Goal: Transaction & Acquisition: Purchase product/service

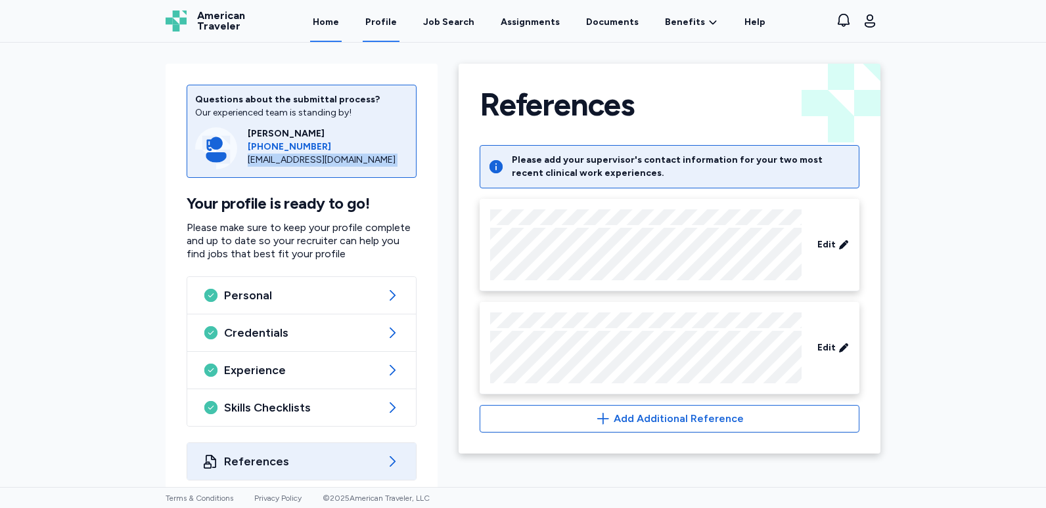
click at [338, 29] on link "Home" at bounding box center [326, 21] width 32 height 41
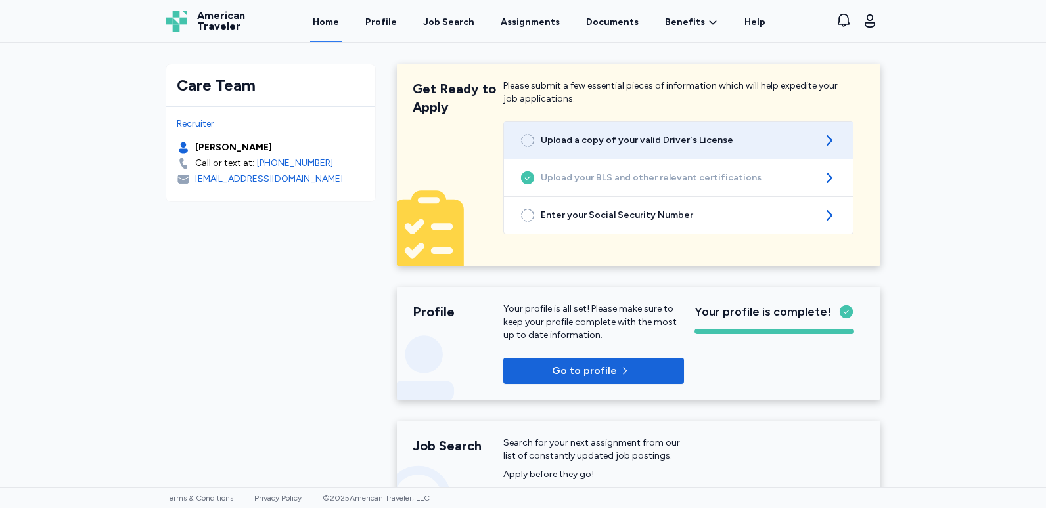
click at [788, 150] on link "Upload a copy of your valid Driver's License" at bounding box center [678, 140] width 349 height 37
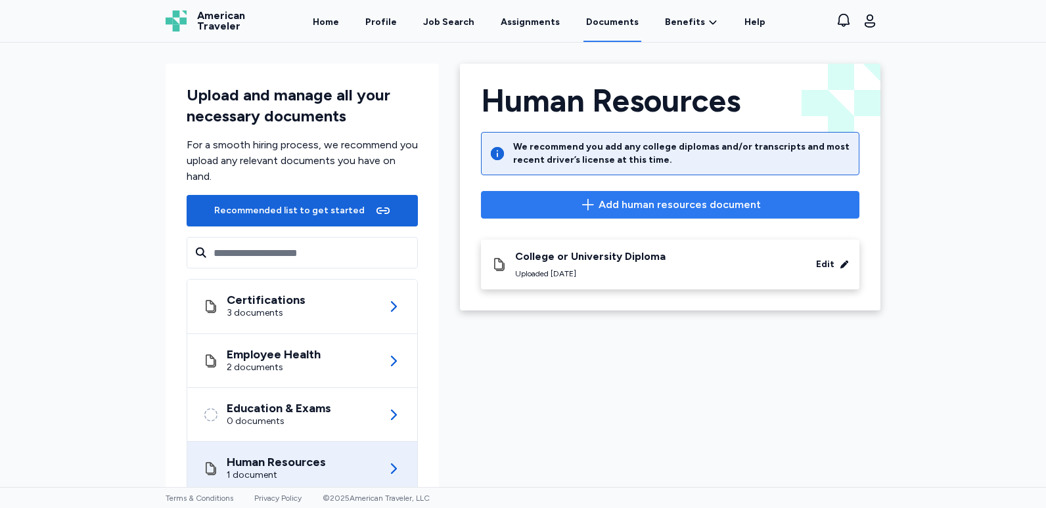
click at [659, 208] on span "Add human resources document" at bounding box center [679, 205] width 162 height 16
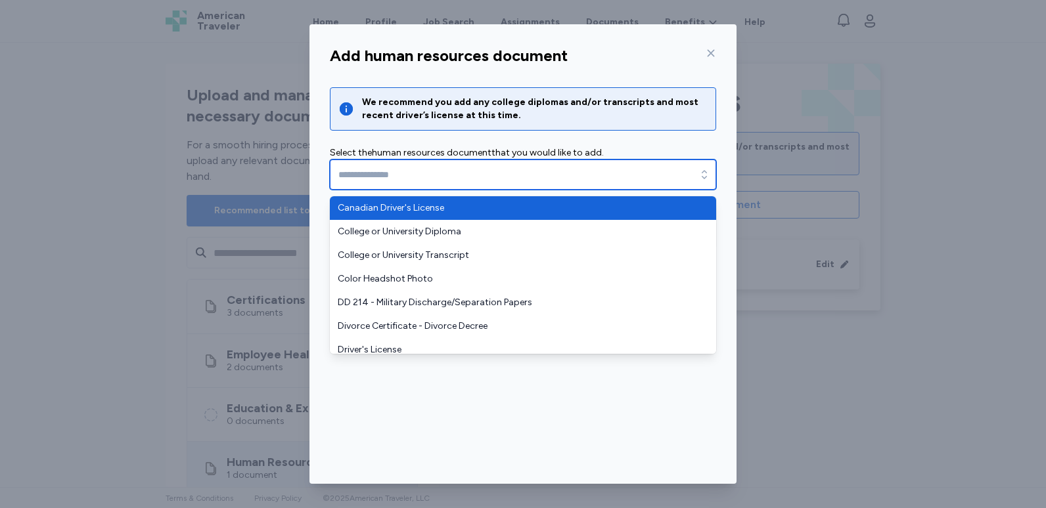
click at [415, 172] on input "text" at bounding box center [523, 175] width 386 height 30
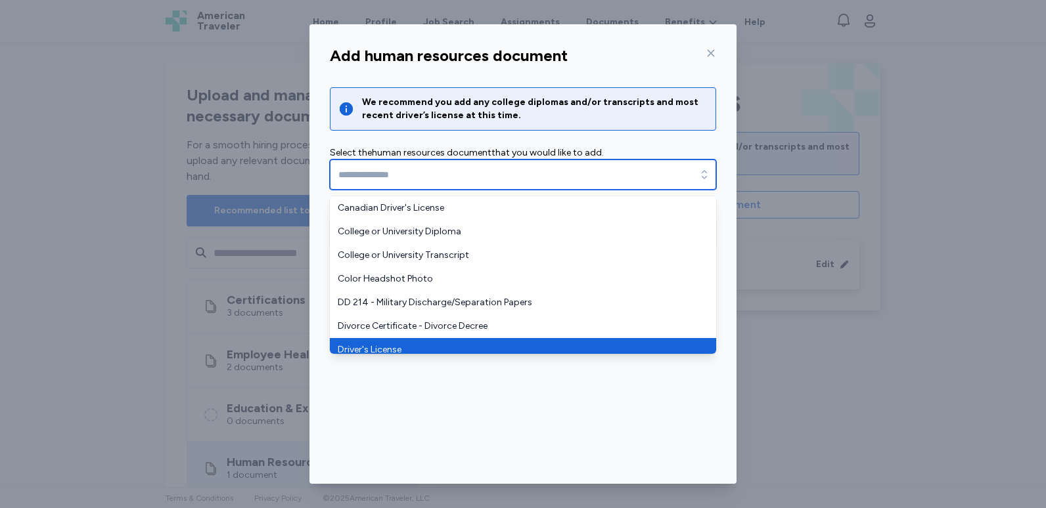
type input "**********"
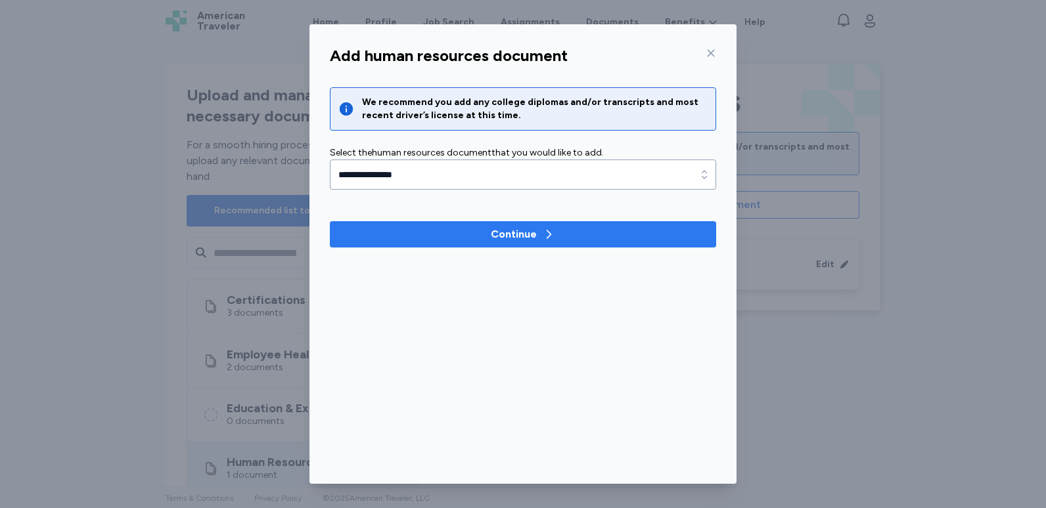
click at [505, 240] on div "Continue" at bounding box center [514, 235] width 46 height 16
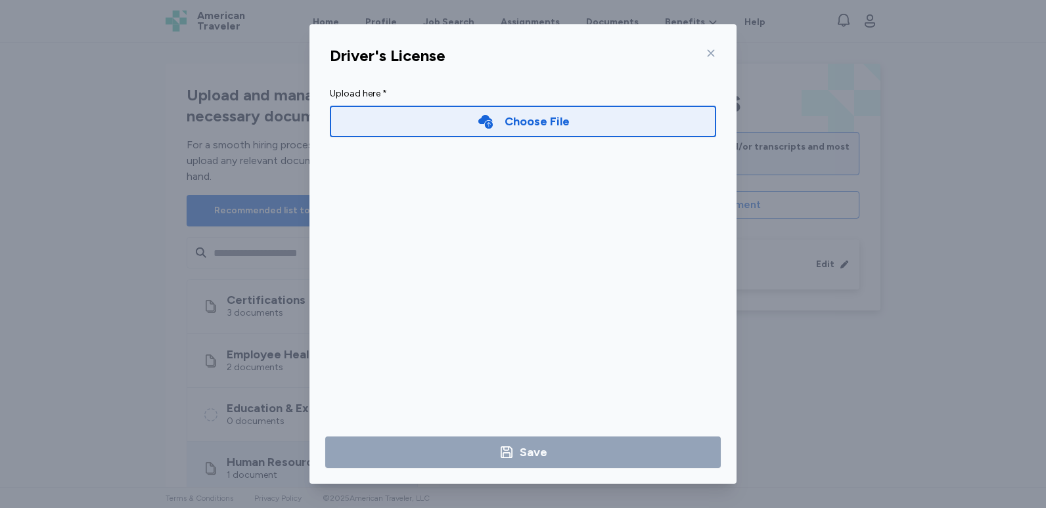
click at [498, 120] on div "Choose File" at bounding box center [523, 121] width 93 height 18
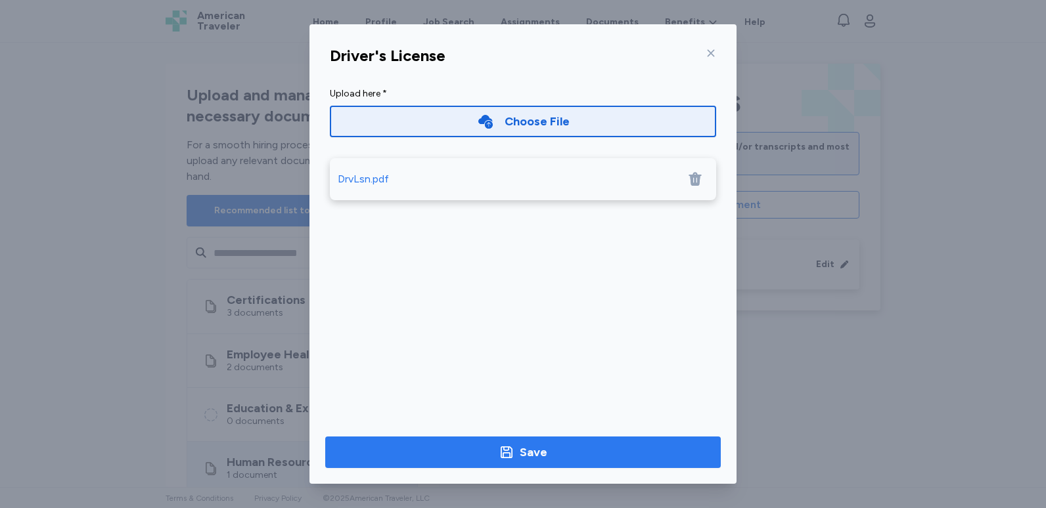
click at [509, 447] on icon "button" at bounding box center [507, 453] width 12 height 12
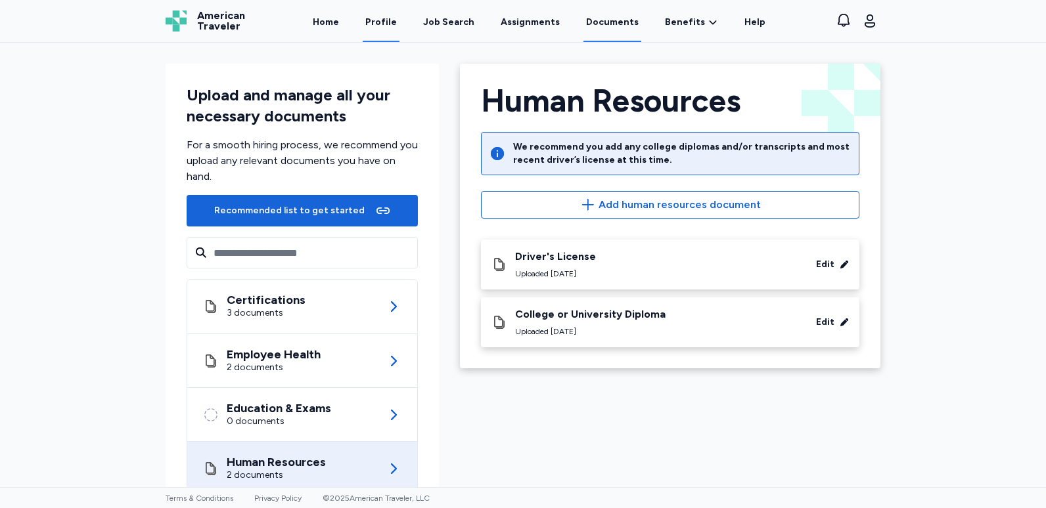
click at [384, 24] on link "Profile" at bounding box center [381, 21] width 37 height 41
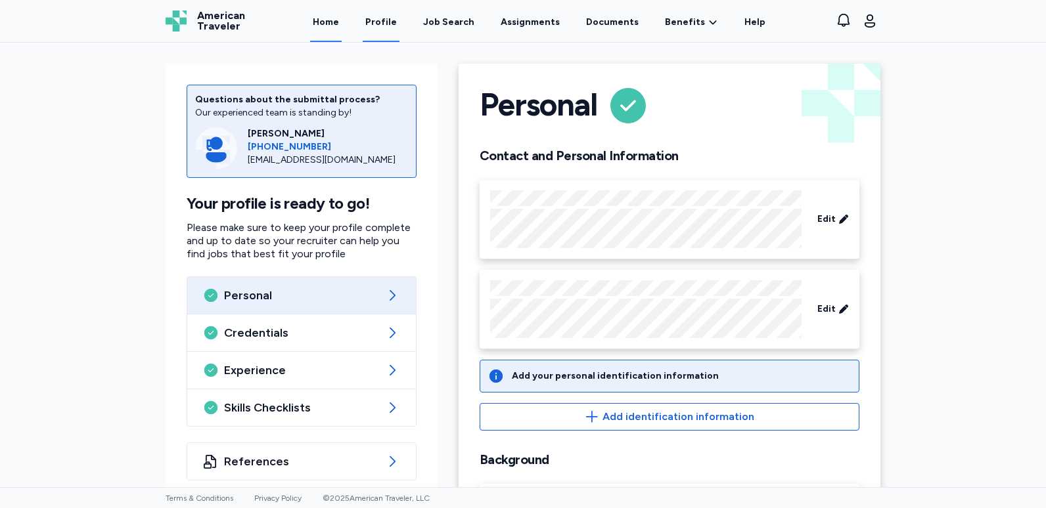
click at [342, 24] on link "Home" at bounding box center [326, 21] width 32 height 41
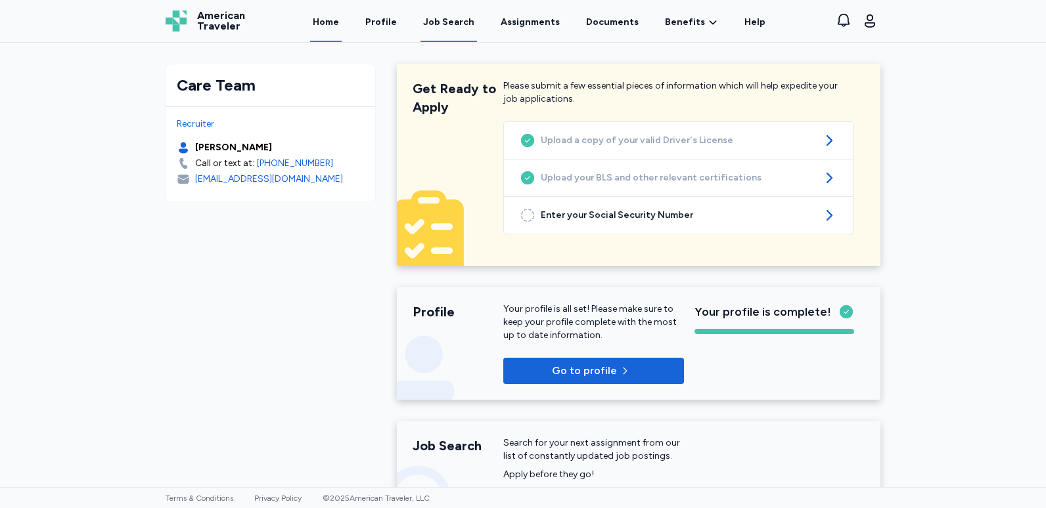
click at [450, 30] on link "Job Search" at bounding box center [448, 21] width 56 height 41
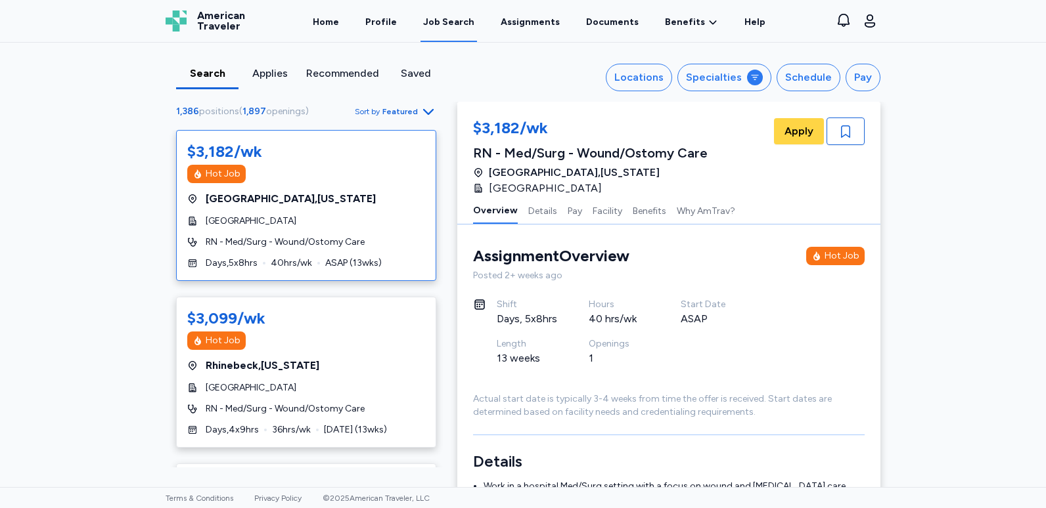
click at [359, 77] on div "Recommended" at bounding box center [342, 74] width 73 height 16
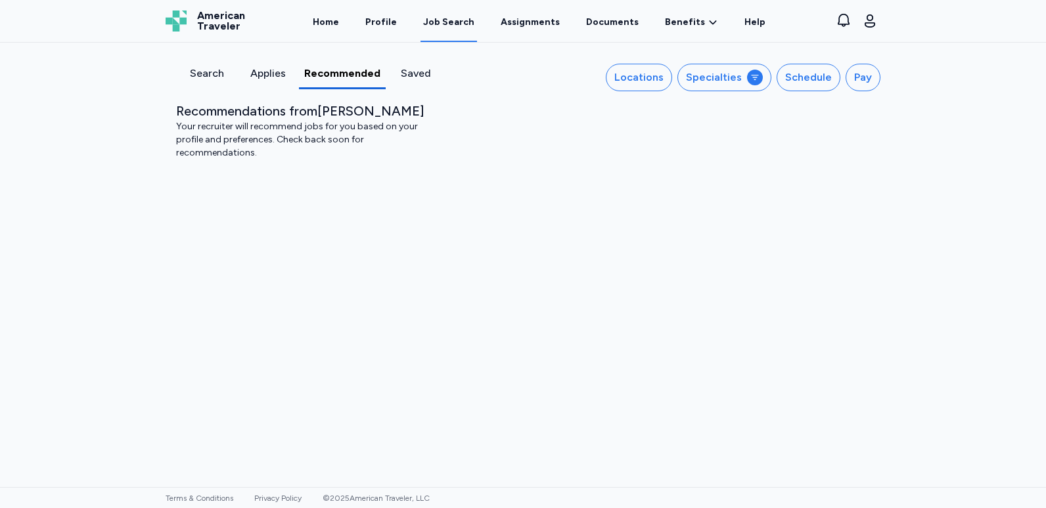
click at [254, 75] on div "Applies" at bounding box center [267, 74] width 51 height 16
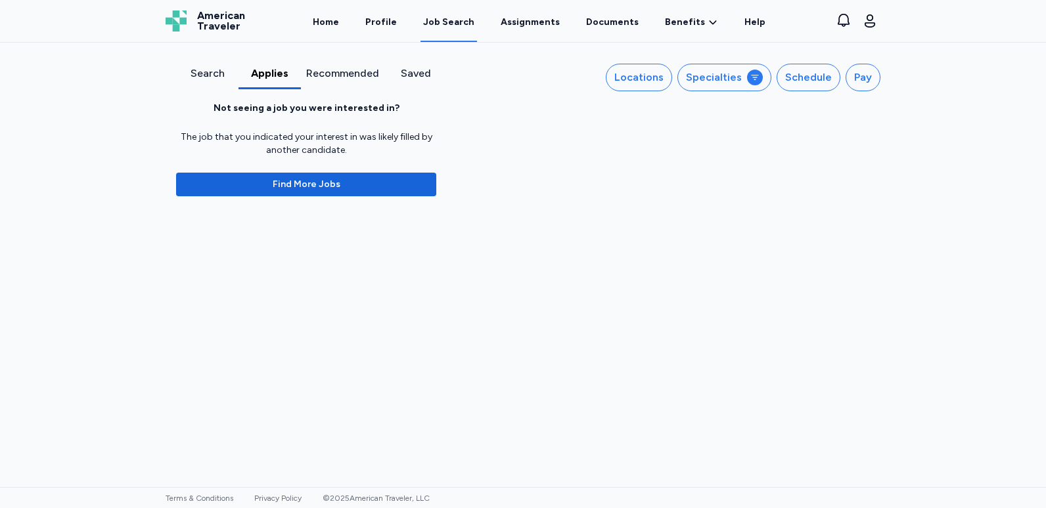
click at [220, 75] on div "Search" at bounding box center [207, 74] width 52 height 16
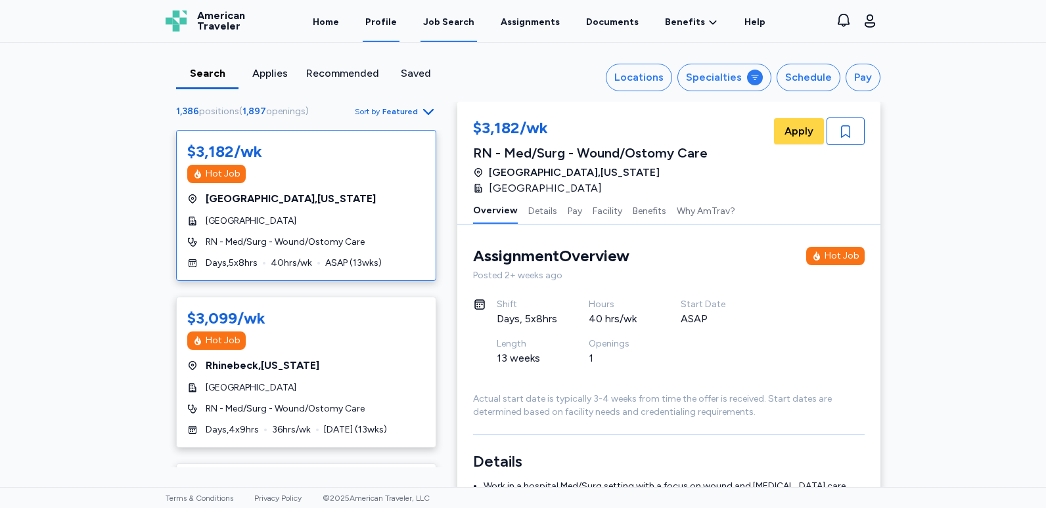
click at [395, 22] on link "Profile" at bounding box center [381, 21] width 37 height 41
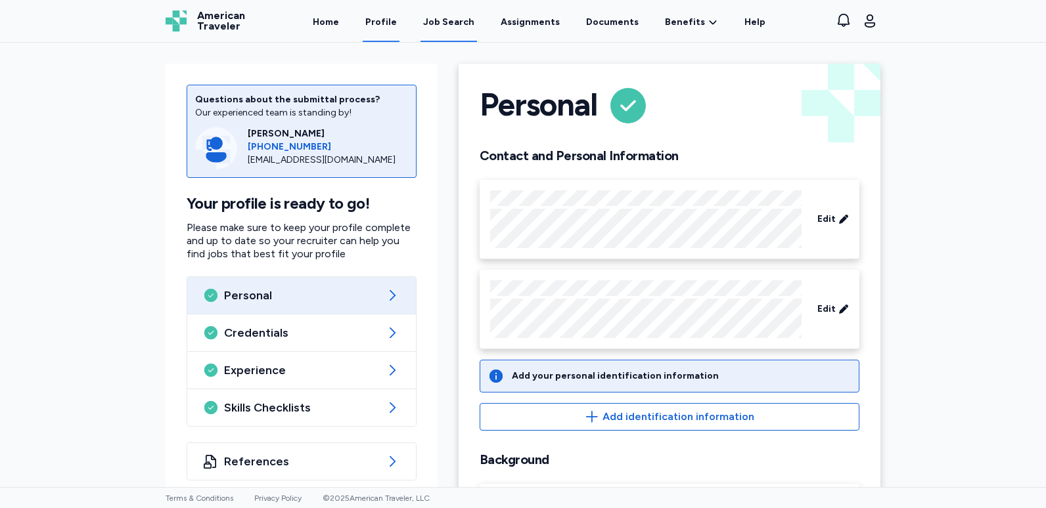
click at [470, 28] on div "Job Search" at bounding box center [448, 22] width 51 height 13
click at [442, 17] on div "Job Search" at bounding box center [448, 22] width 51 height 13
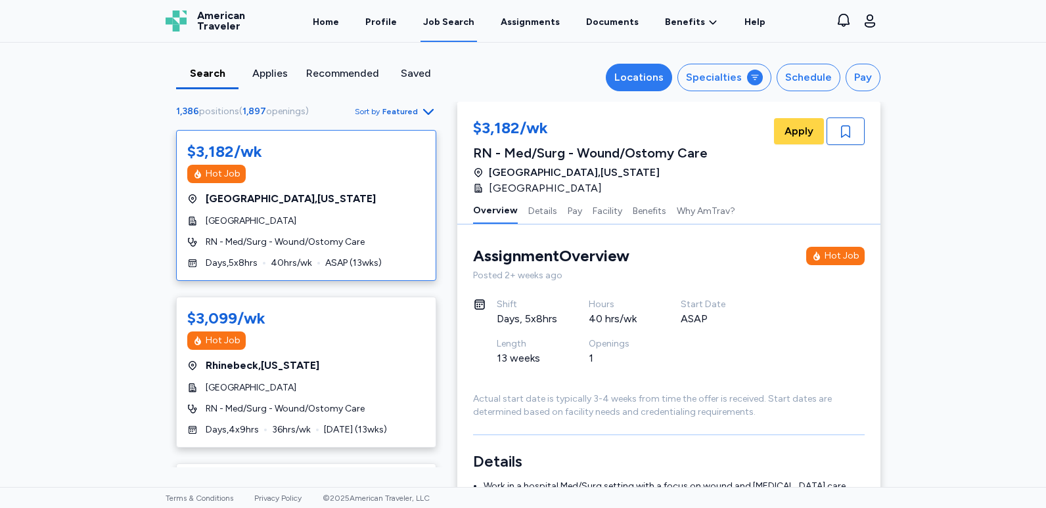
click at [621, 74] on div "Locations" at bounding box center [638, 78] width 49 height 16
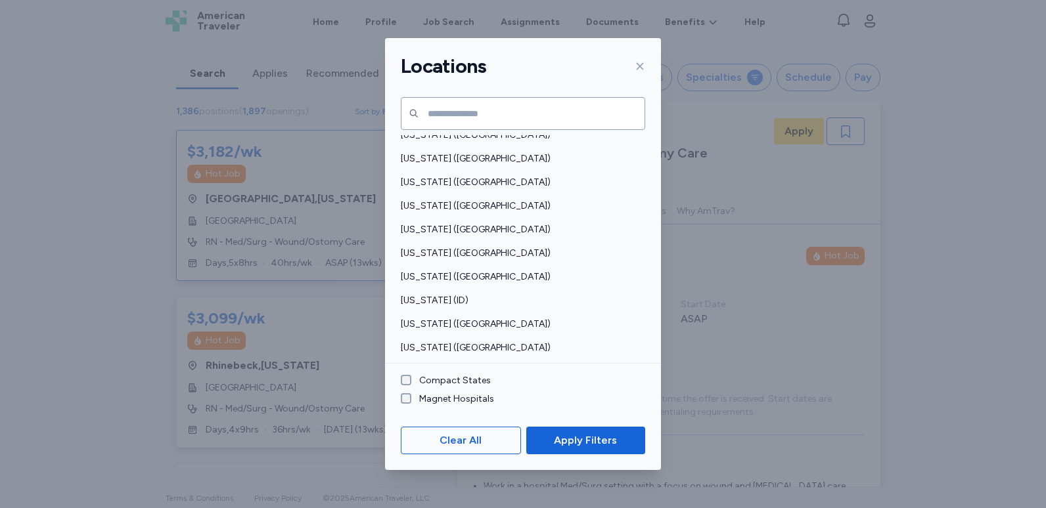
scroll to position [328, 0]
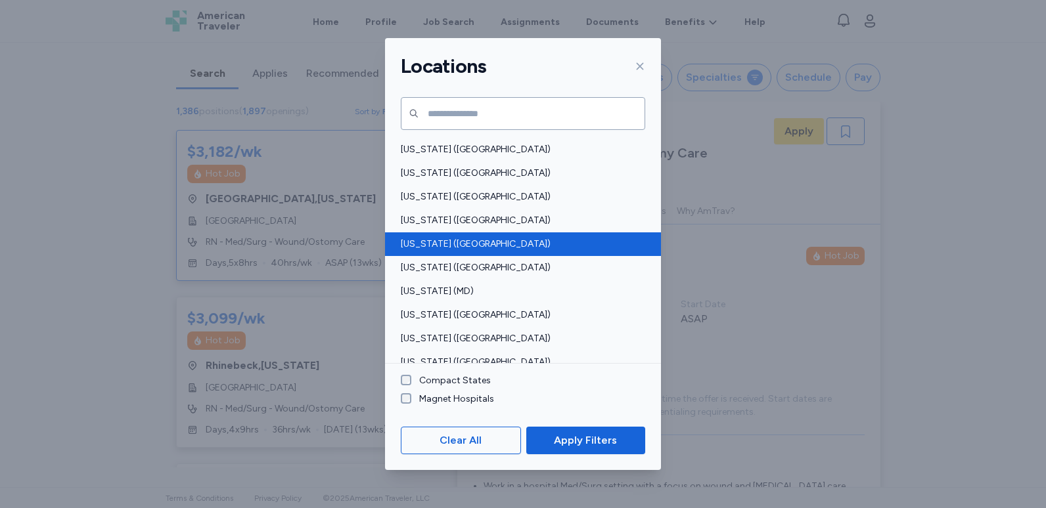
click at [526, 250] on span "Louisiana (LA)" at bounding box center [519, 244] width 236 height 13
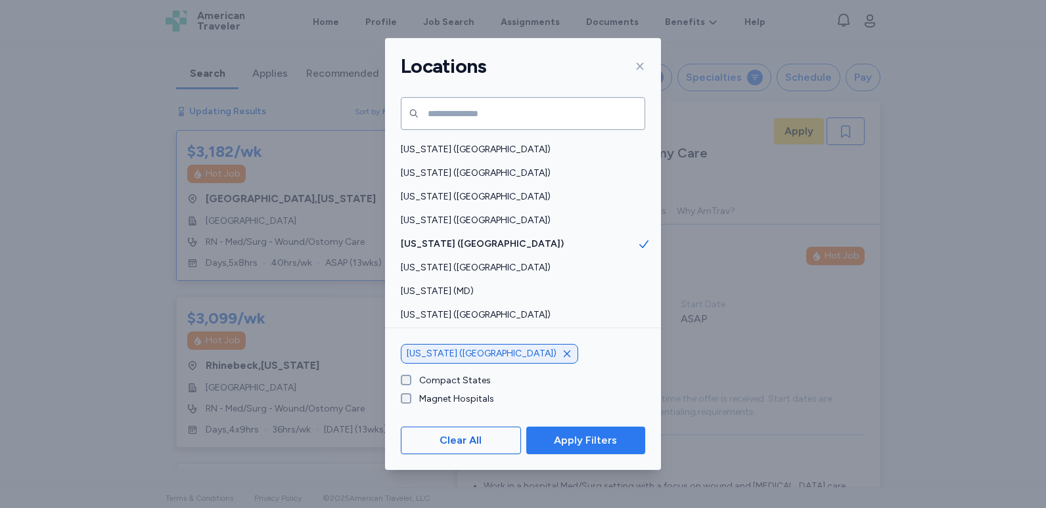
scroll to position [1, 0]
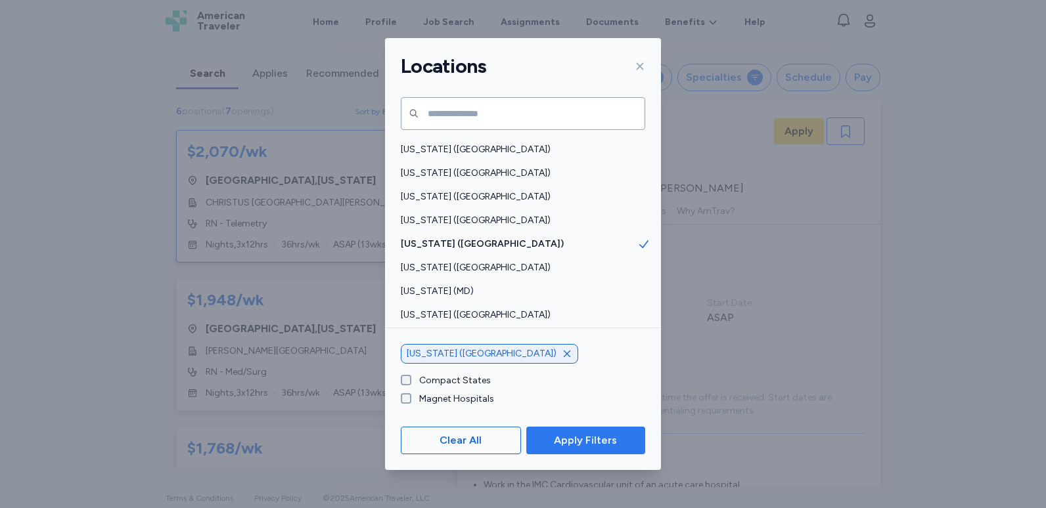
click at [558, 437] on span "Apply Filters" at bounding box center [585, 441] width 63 height 16
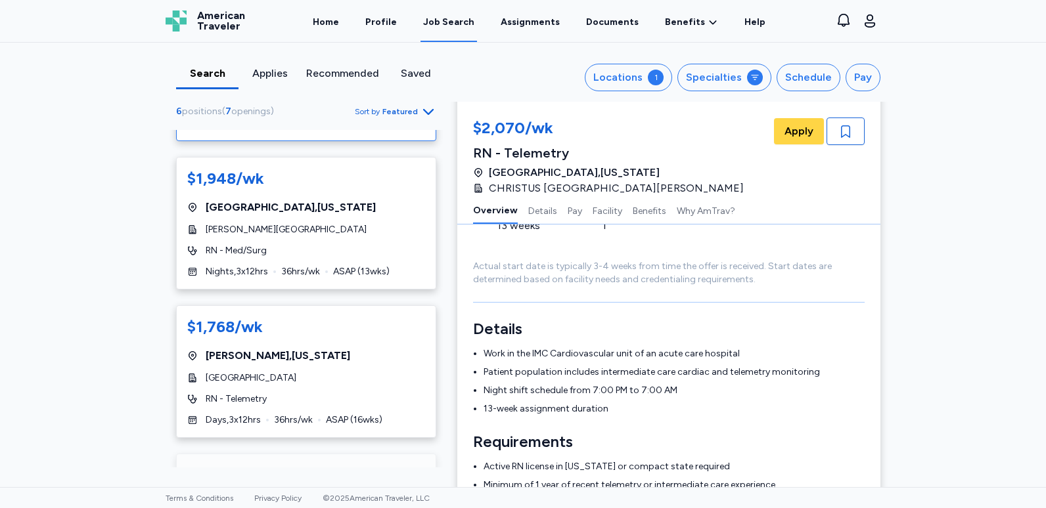
scroll to position [0, 0]
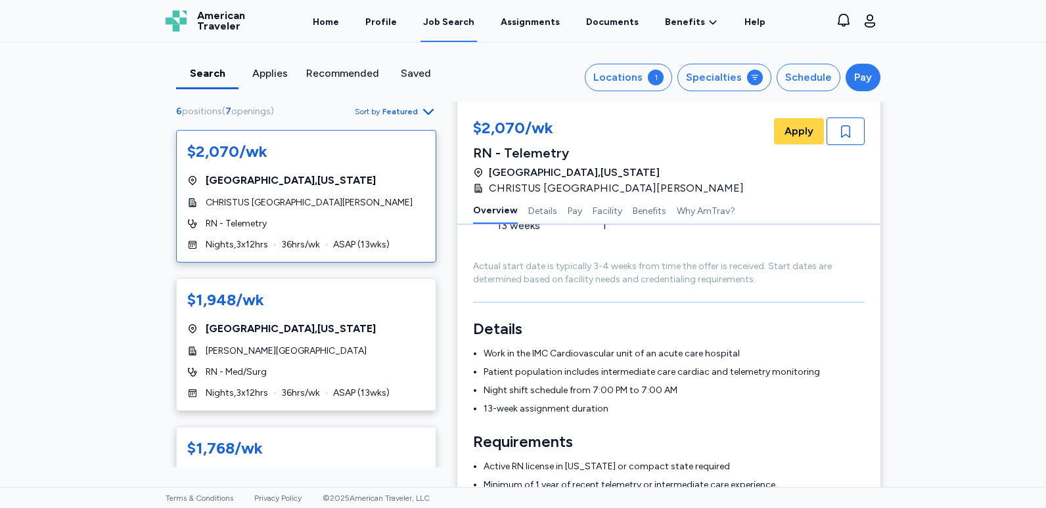
click at [870, 83] on button "Pay" at bounding box center [862, 78] width 35 height 28
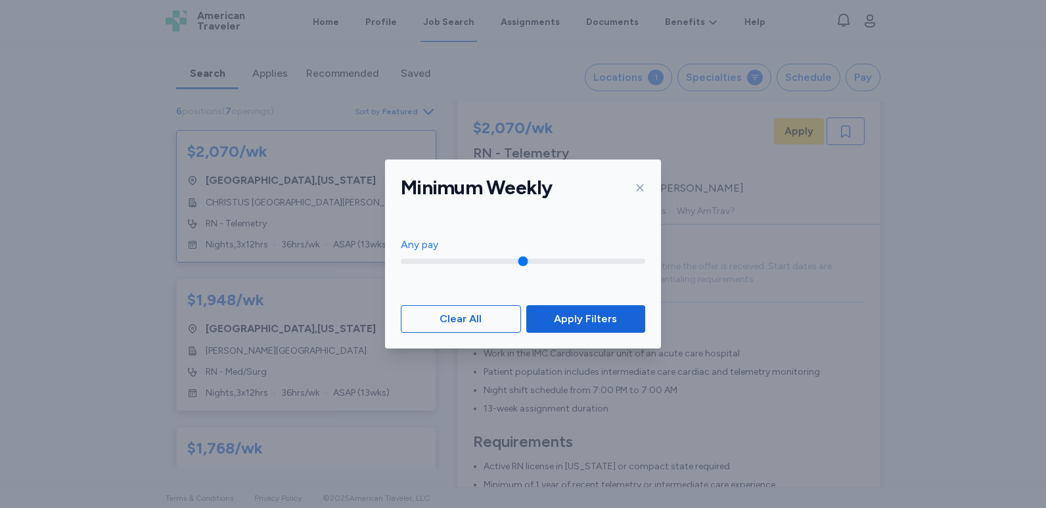
click at [641, 187] on icon at bounding box center [640, 188] width 7 height 7
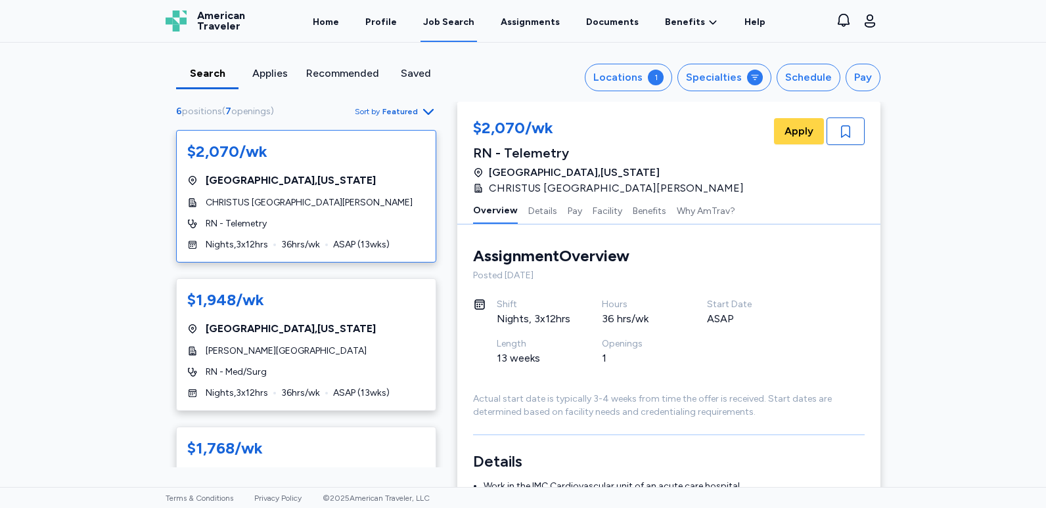
click at [452, 20] on div "Job Search" at bounding box center [448, 22] width 51 height 13
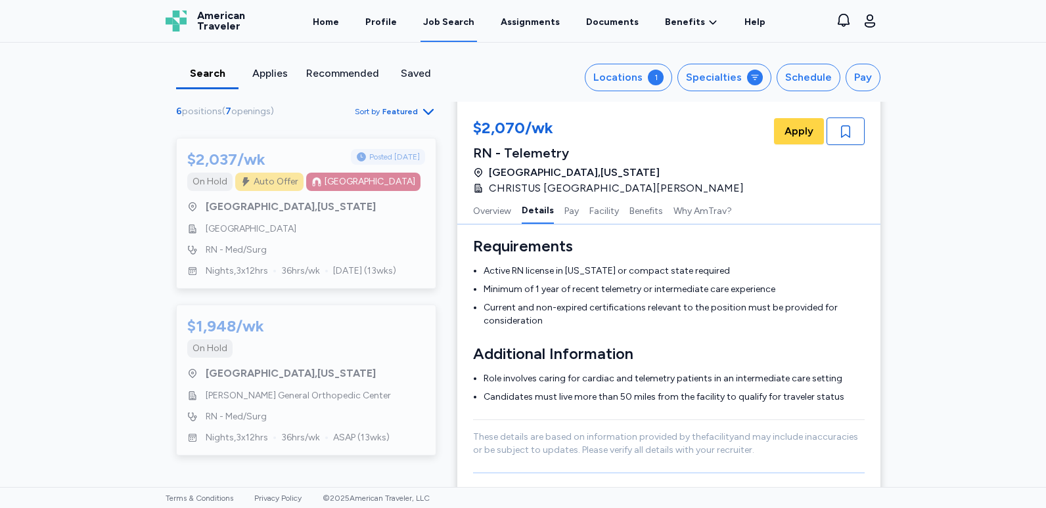
scroll to position [608, 0]
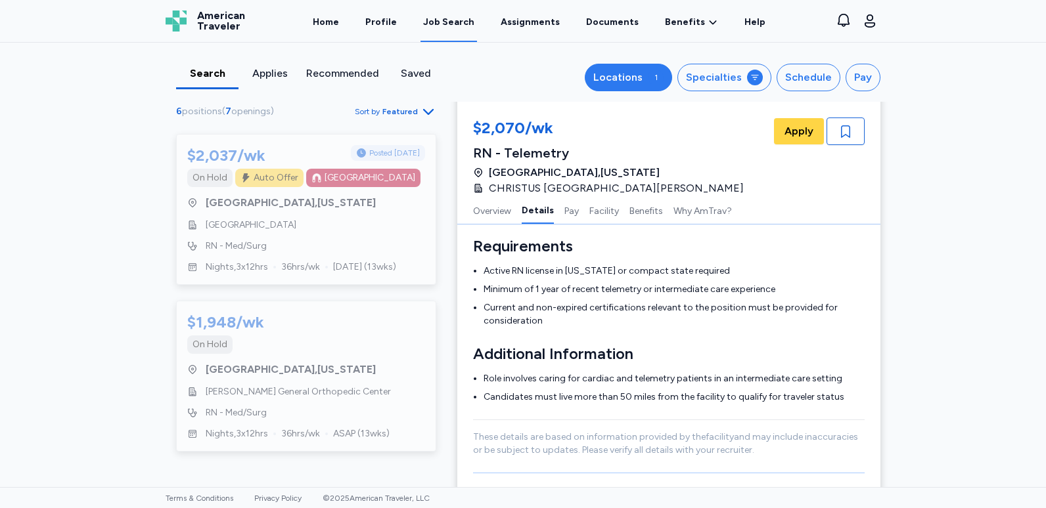
click at [655, 81] on div "1" at bounding box center [656, 78] width 16 height 16
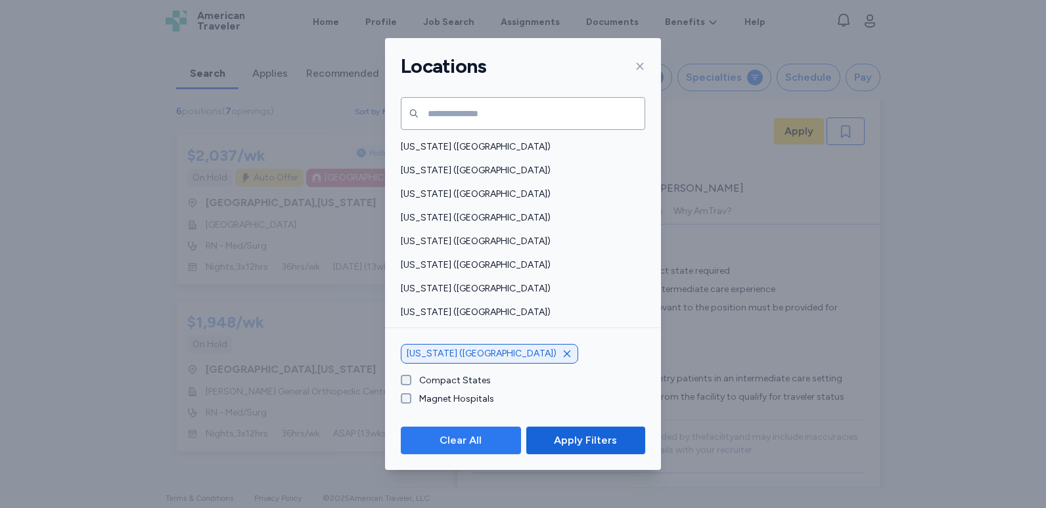
click at [474, 433] on span "Clear All" at bounding box center [460, 441] width 42 height 16
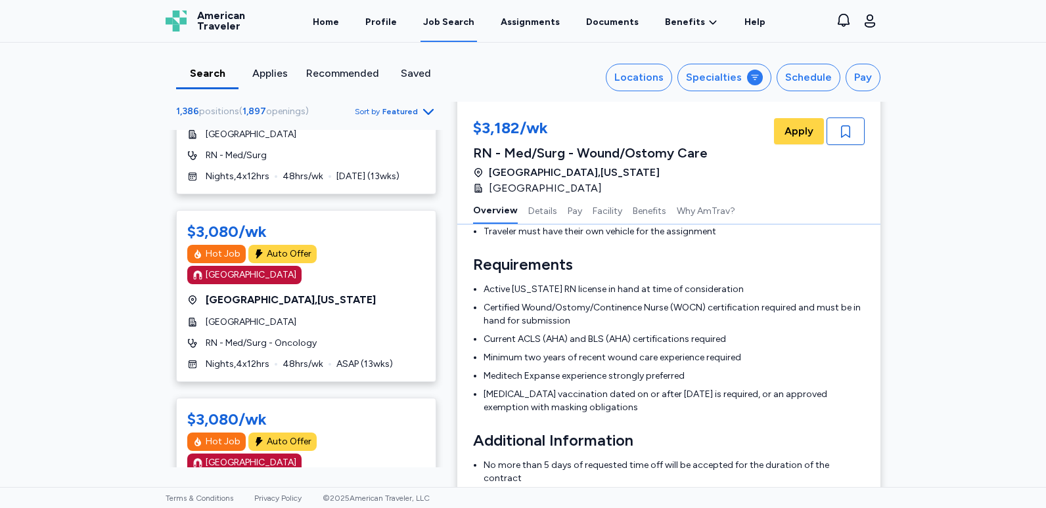
scroll to position [1, 0]
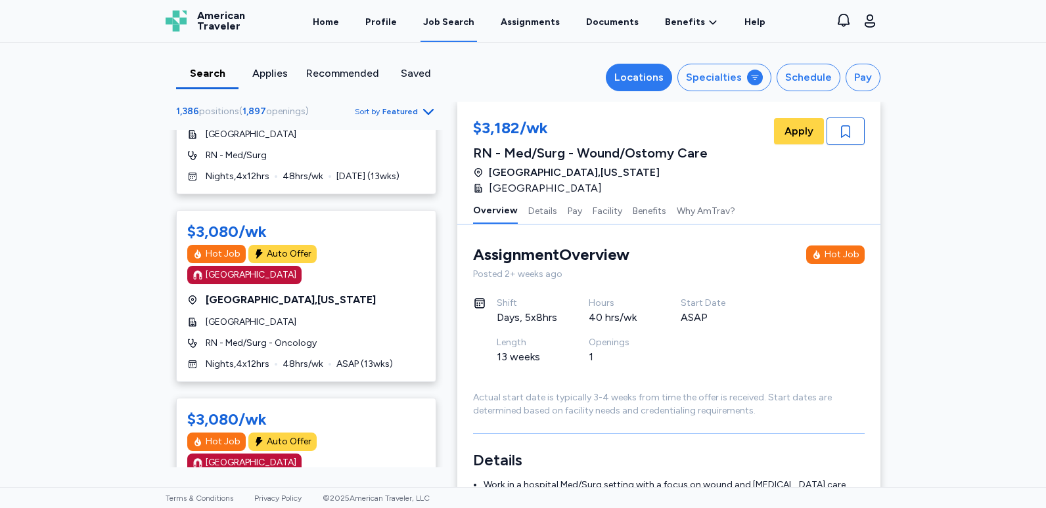
click at [642, 85] on div "Locations" at bounding box center [638, 78] width 49 height 16
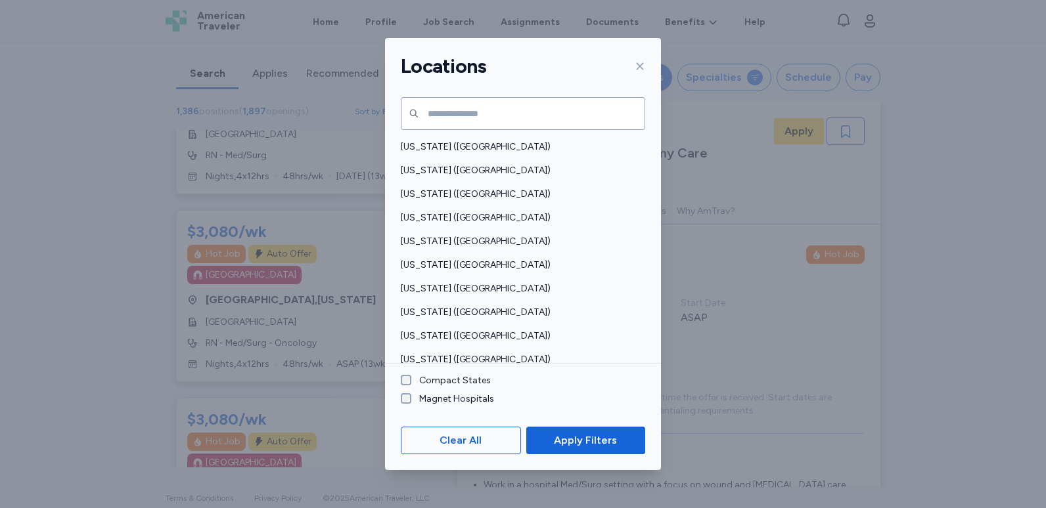
click at [642, 85] on div "Locations" at bounding box center [523, 66] width 276 height 56
click at [460, 453] on button "Clear All" at bounding box center [461, 441] width 120 height 28
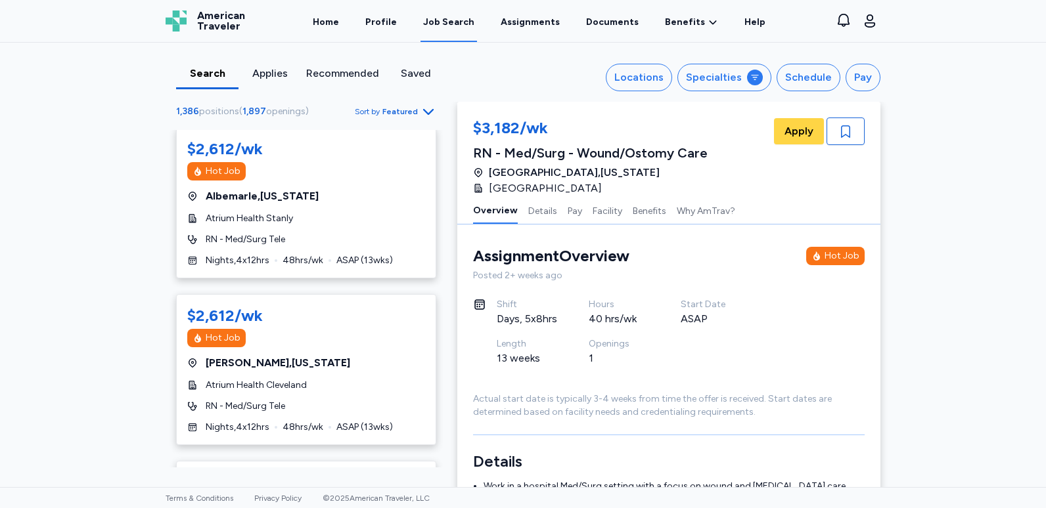
scroll to position [2251, 0]
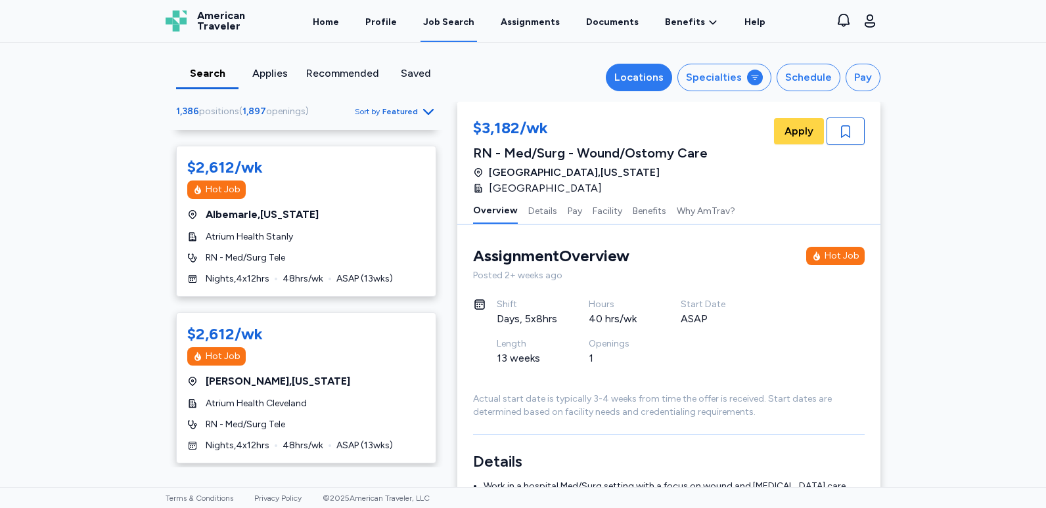
click at [646, 78] on div "Locations" at bounding box center [638, 78] width 49 height 16
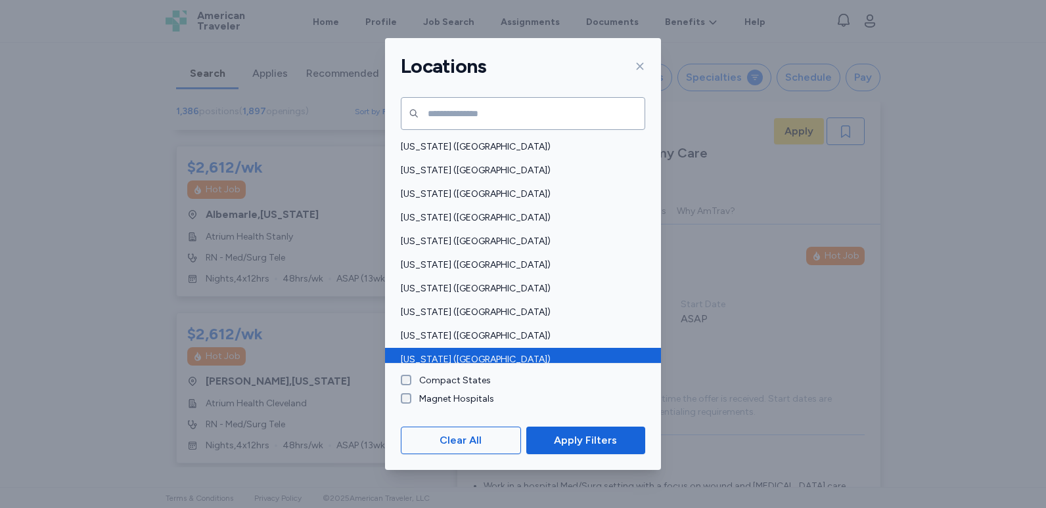
scroll to position [66, 0]
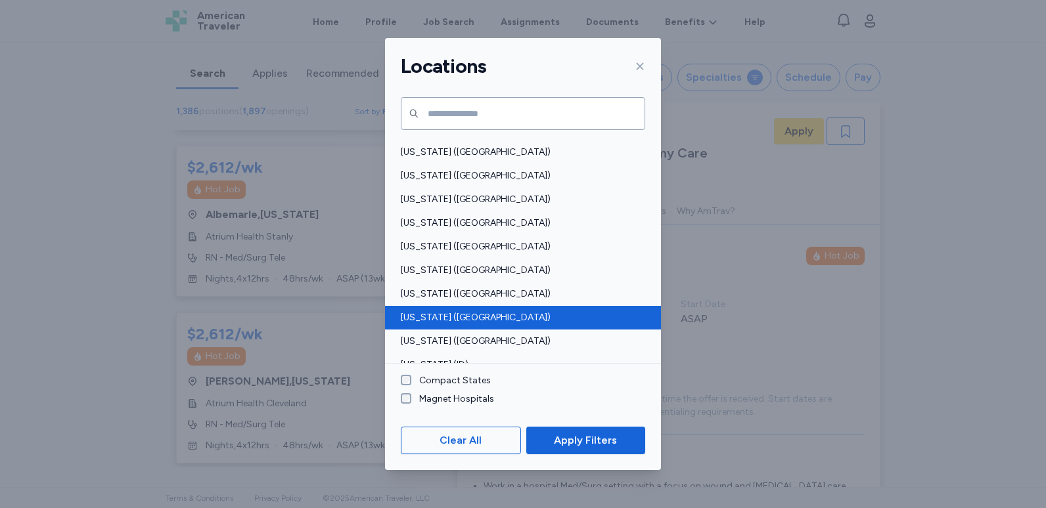
click at [467, 325] on div "Georgia (GA)" at bounding box center [523, 318] width 276 height 24
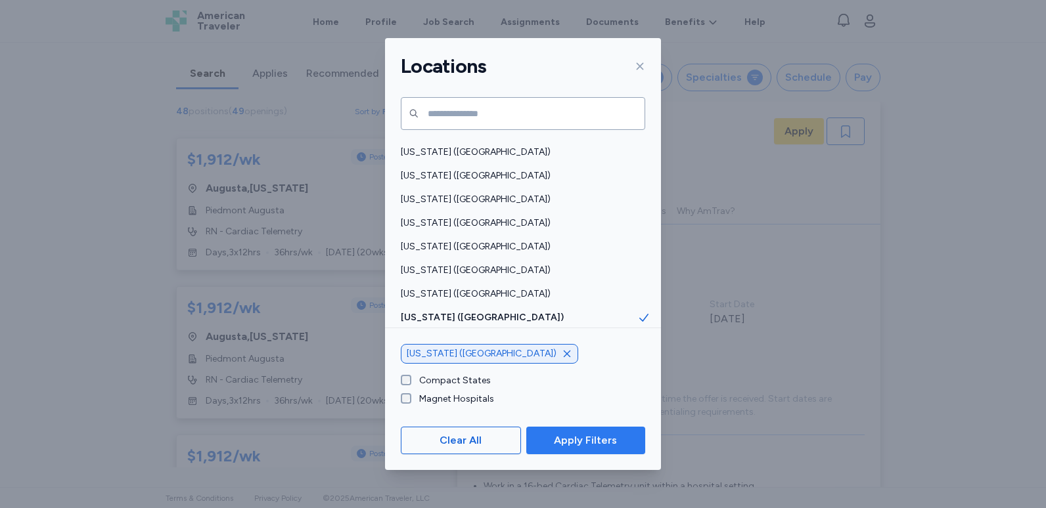
scroll to position [1, 0]
click at [603, 439] on span "Apply Filters" at bounding box center [585, 441] width 63 height 16
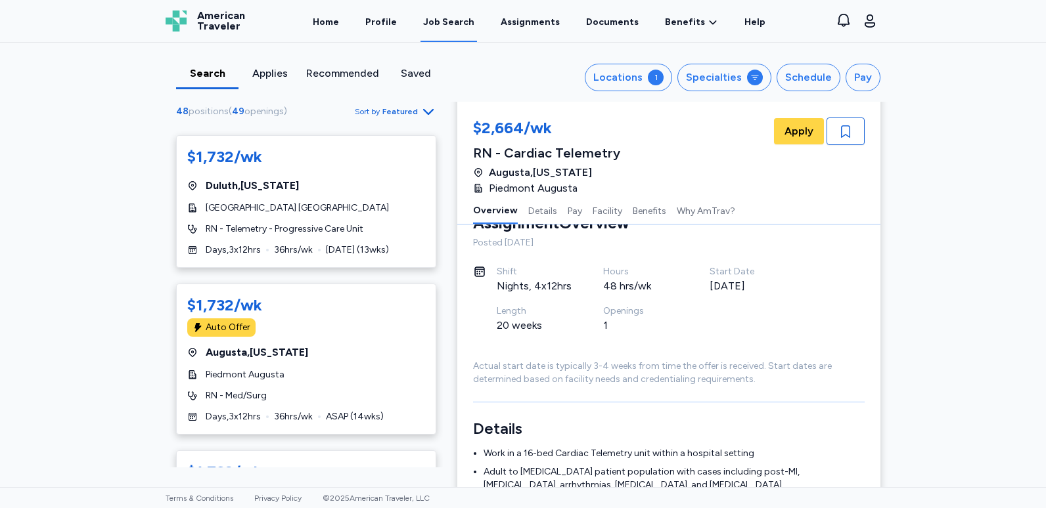
scroll to position [0, 0]
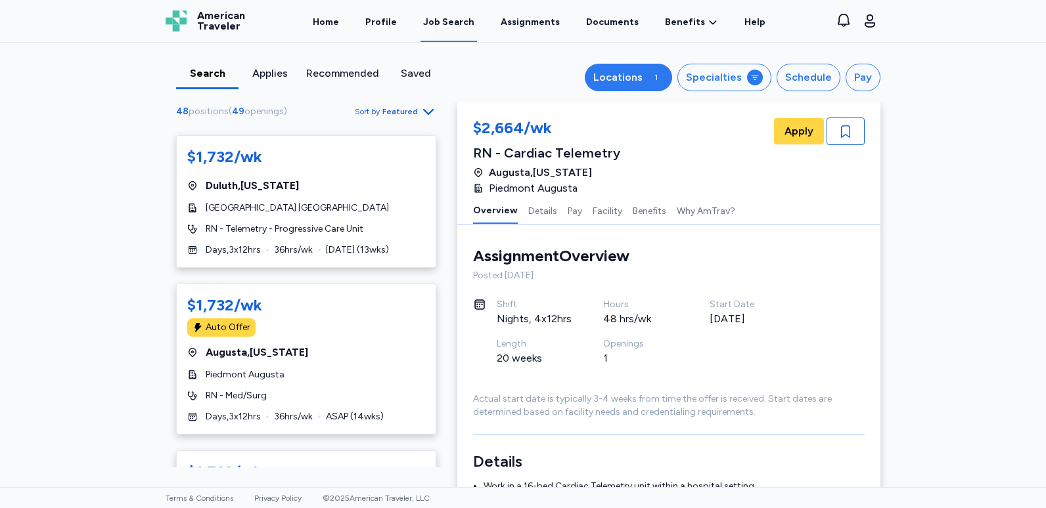
click at [635, 78] on div "Locations" at bounding box center [617, 78] width 49 height 16
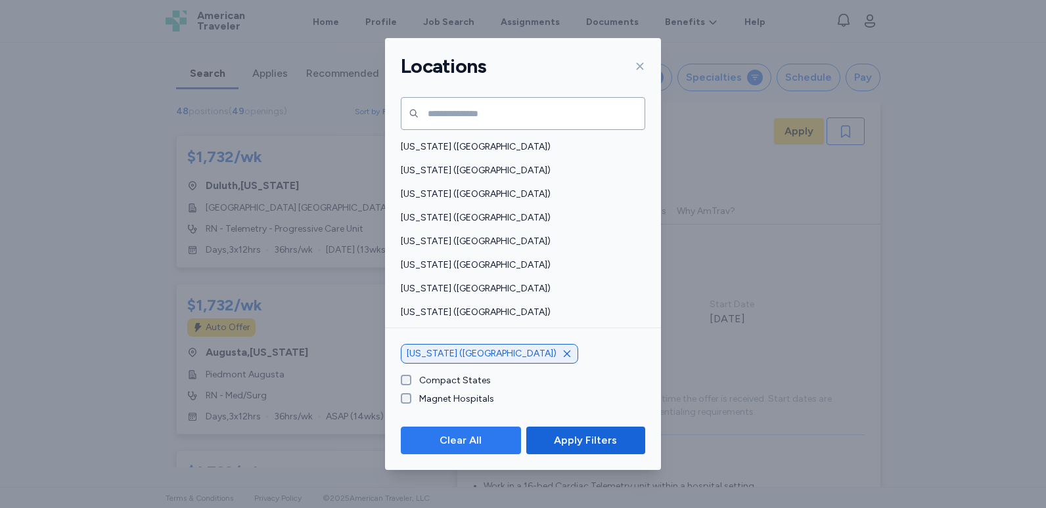
click at [491, 442] on span "Clear All" at bounding box center [461, 441] width 98 height 16
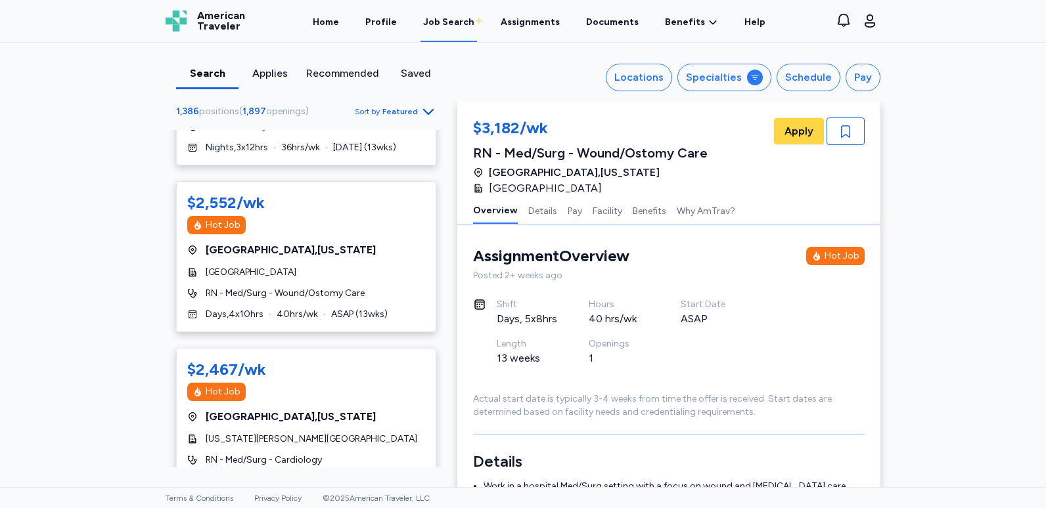
scroll to position [1, 0]
click at [647, 84] on div "Locations" at bounding box center [638, 78] width 49 height 16
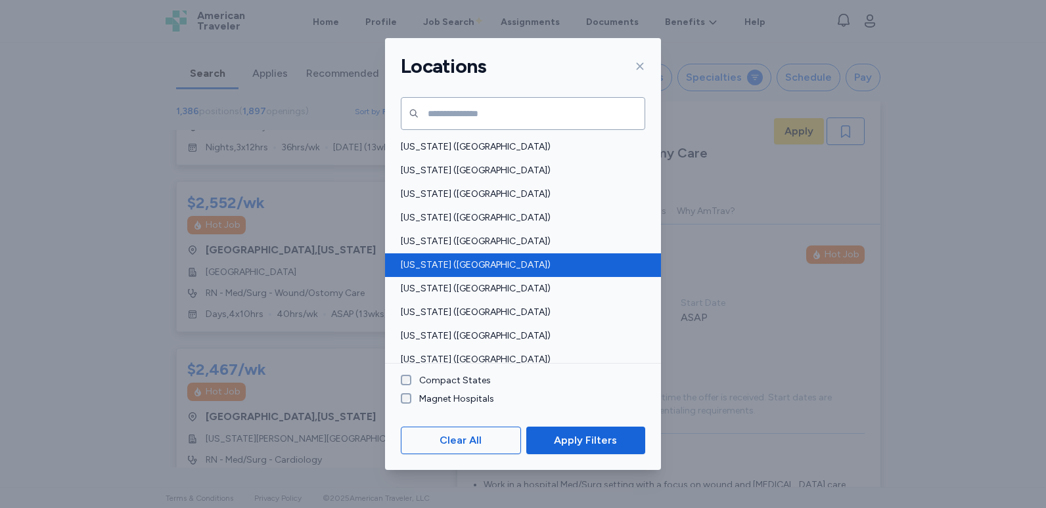
click at [453, 262] on span "Colorado (CO)" at bounding box center [519, 265] width 236 height 13
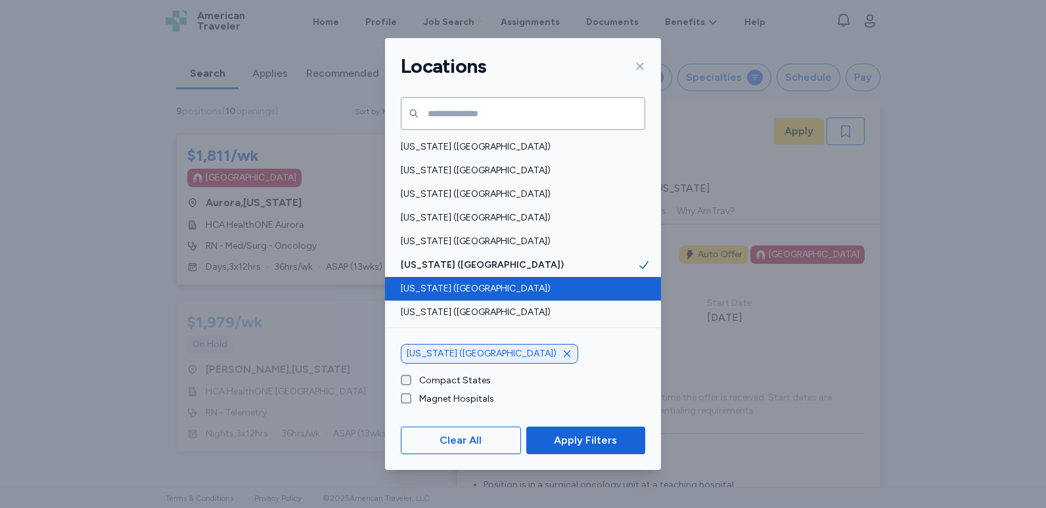
scroll to position [1054, 0]
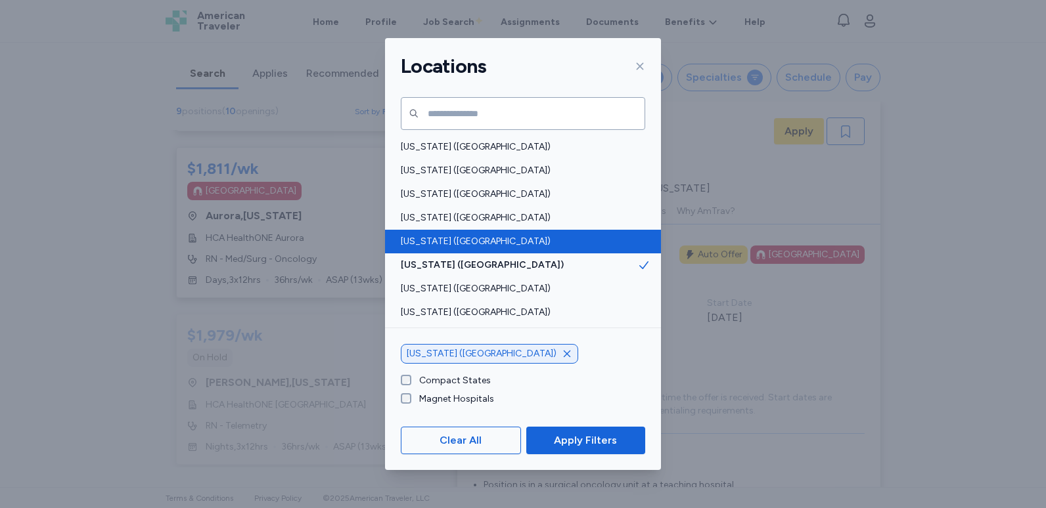
click at [529, 243] on span "California (CA)" at bounding box center [519, 241] width 236 height 13
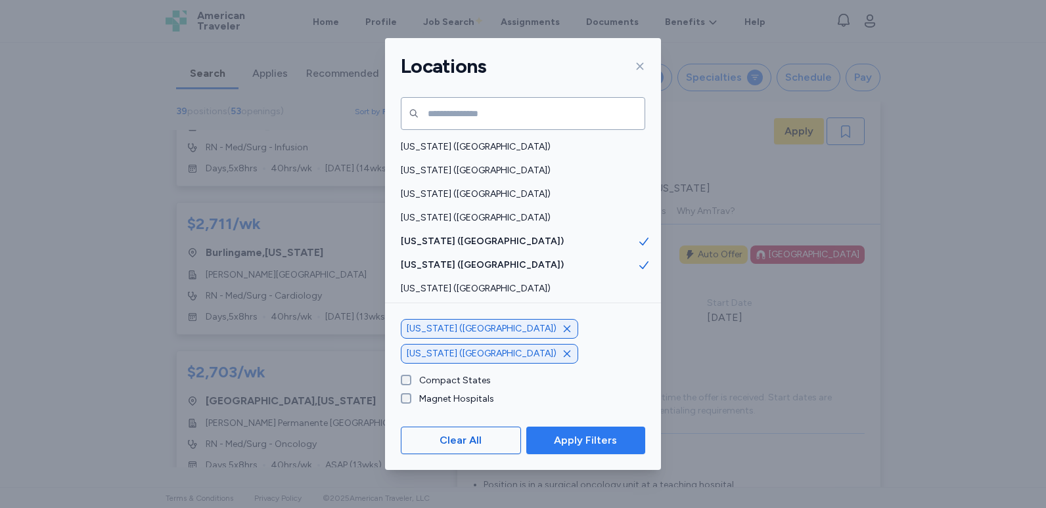
scroll to position [4090, 0]
click at [562, 434] on span "Apply Filters" at bounding box center [585, 441] width 63 height 16
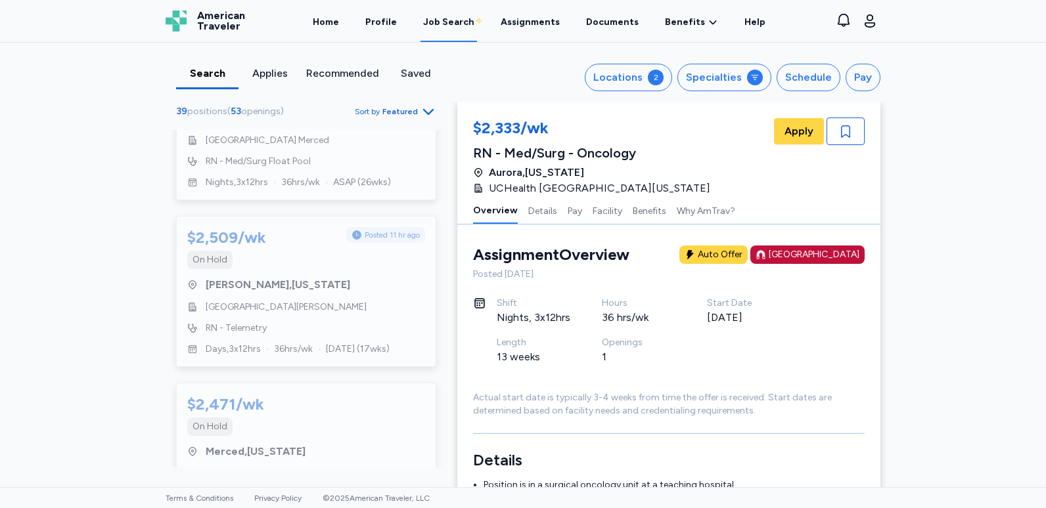
scroll to position [5413, 0]
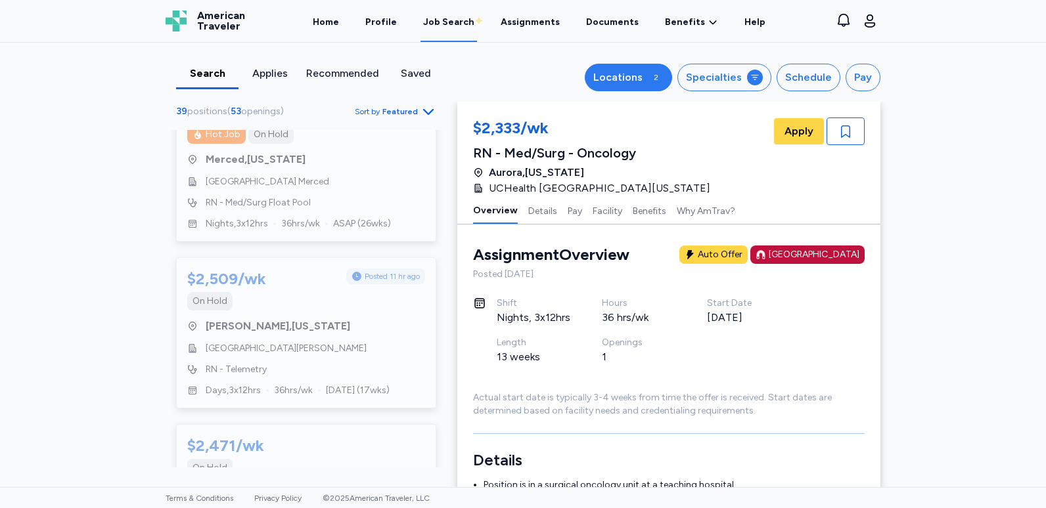
click at [615, 70] on div "Locations" at bounding box center [617, 78] width 49 height 16
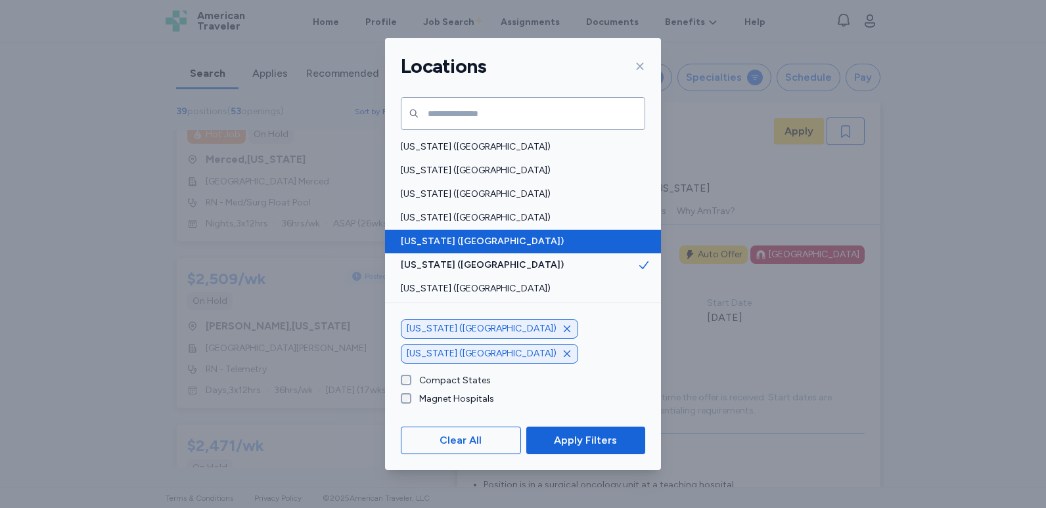
click at [573, 236] on span "California (CA)" at bounding box center [519, 241] width 236 height 13
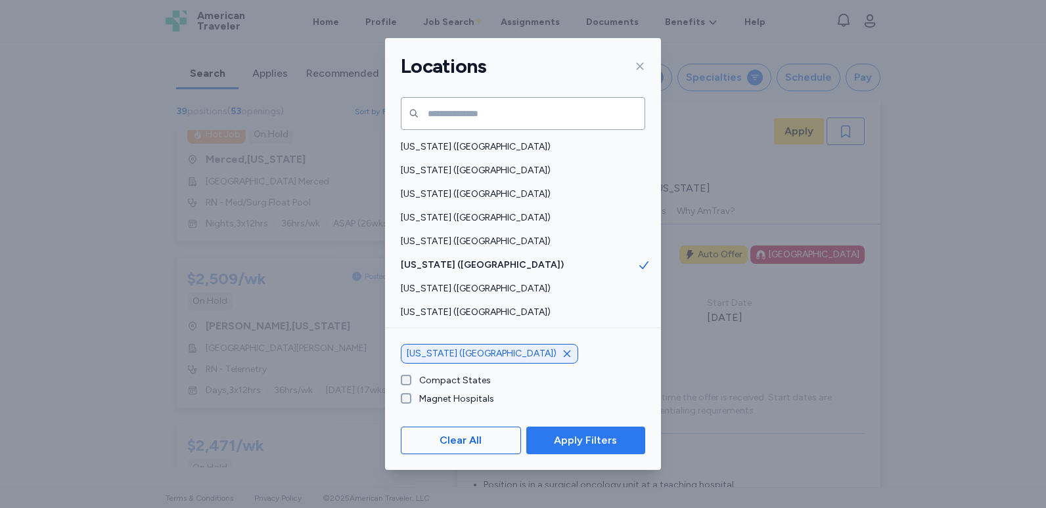
scroll to position [1054, 0]
click at [555, 429] on button "Apply Filters" at bounding box center [585, 441] width 119 height 28
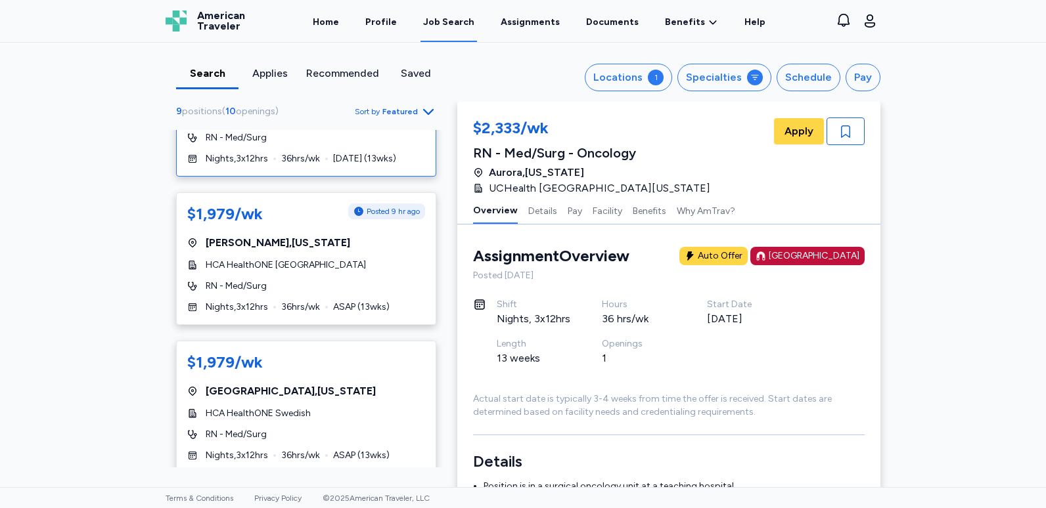
scroll to position [328, 0]
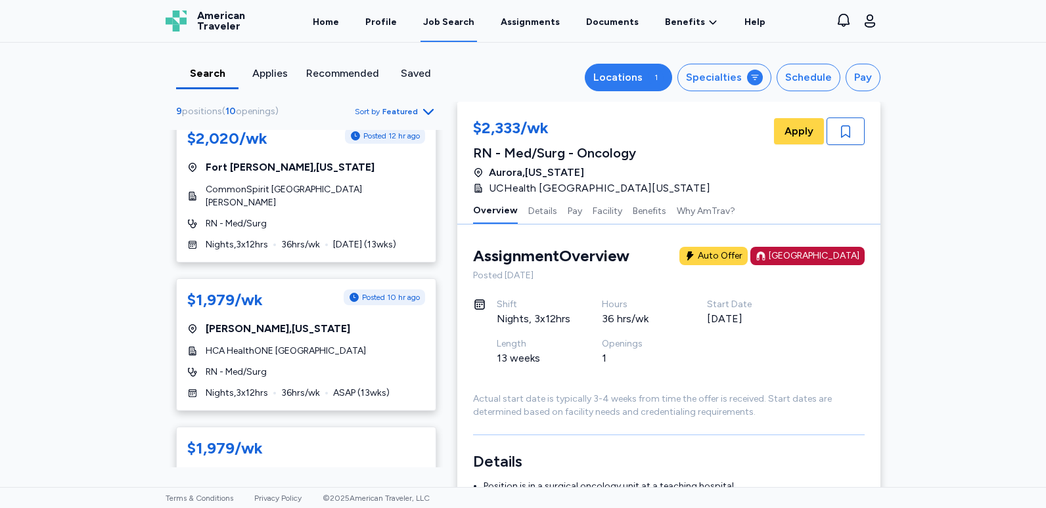
click at [650, 76] on button "Locations 1" at bounding box center [628, 78] width 87 height 28
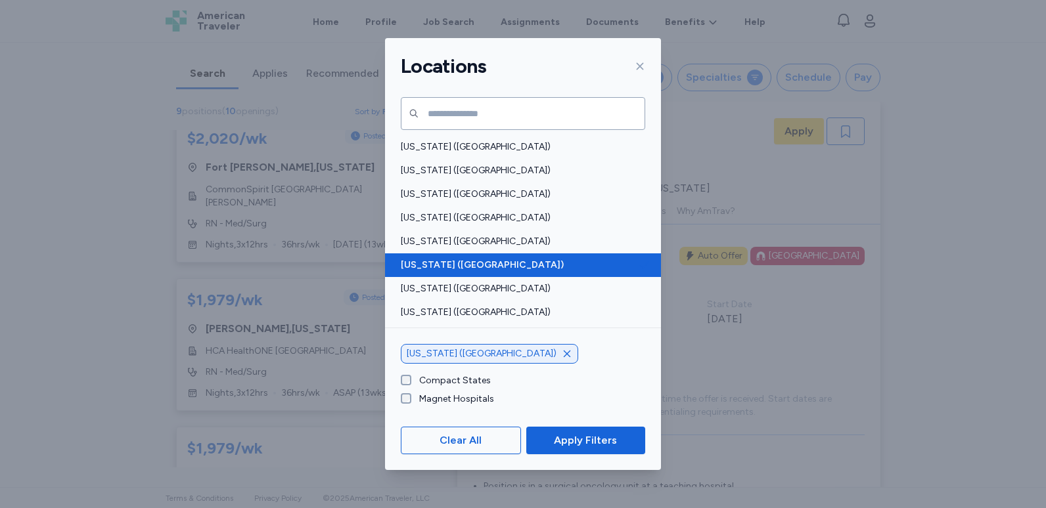
click at [551, 272] on div "Colorado (CO)" at bounding box center [523, 266] width 276 height 24
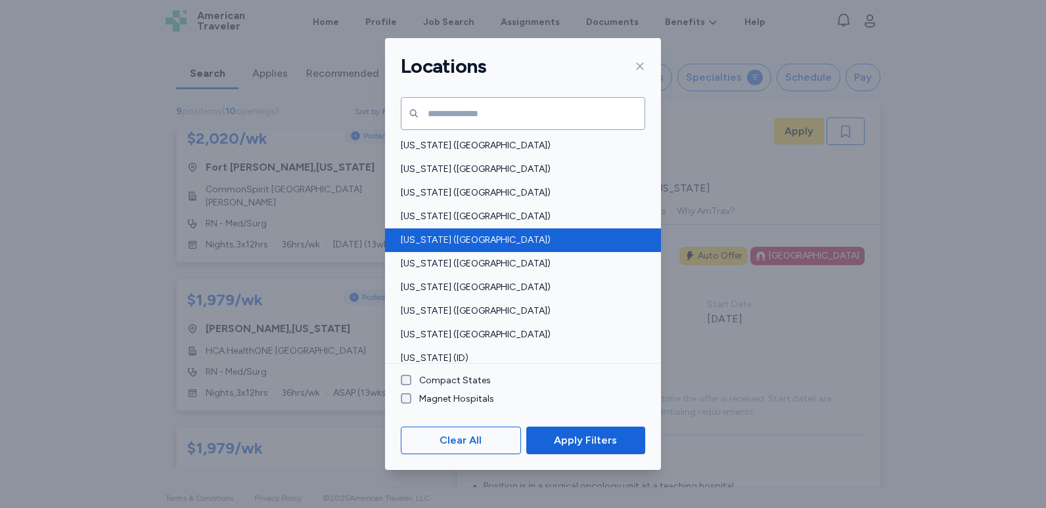
scroll to position [197, 0]
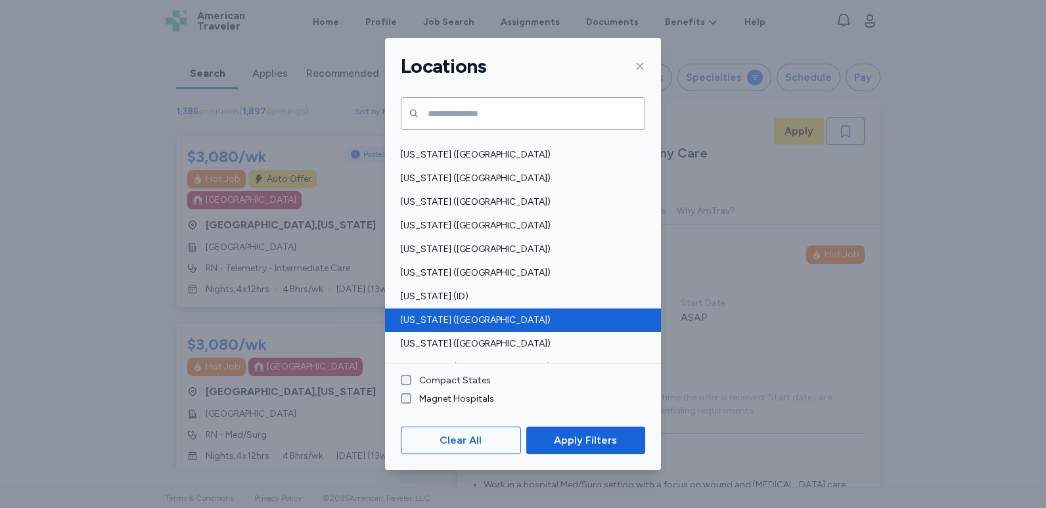
scroll to position [131, 0]
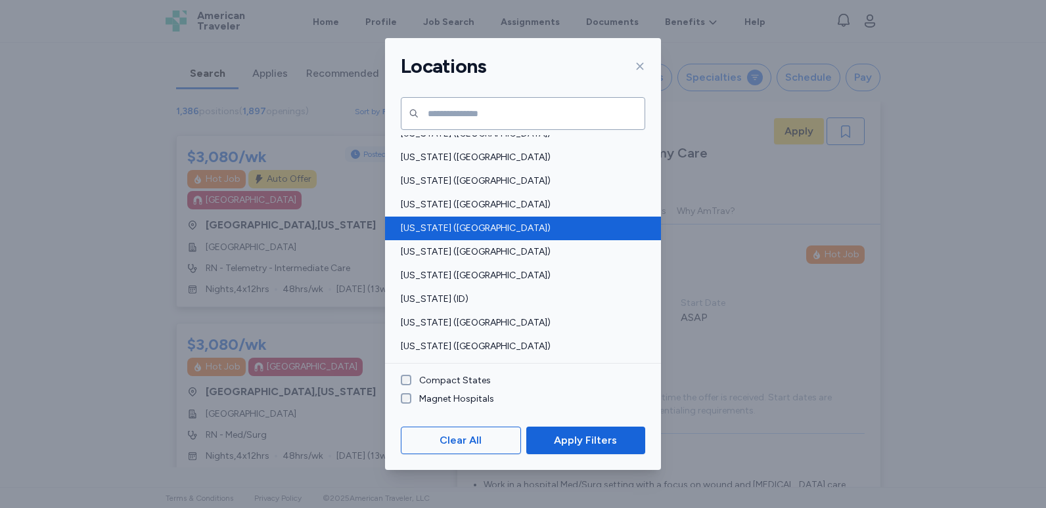
click at [510, 223] on span "Florida (FL)" at bounding box center [519, 228] width 236 height 13
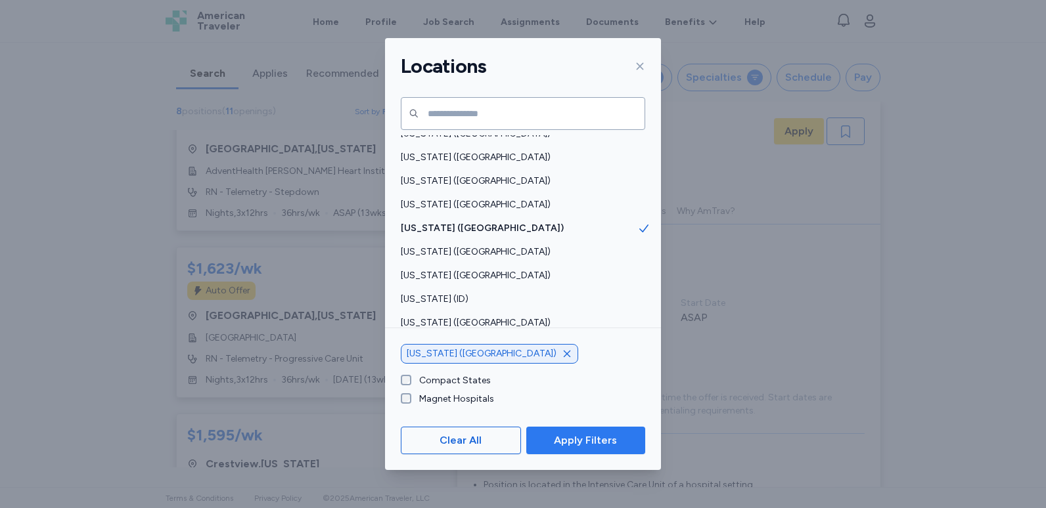
click at [580, 446] on span "Apply Filters" at bounding box center [585, 441] width 63 height 16
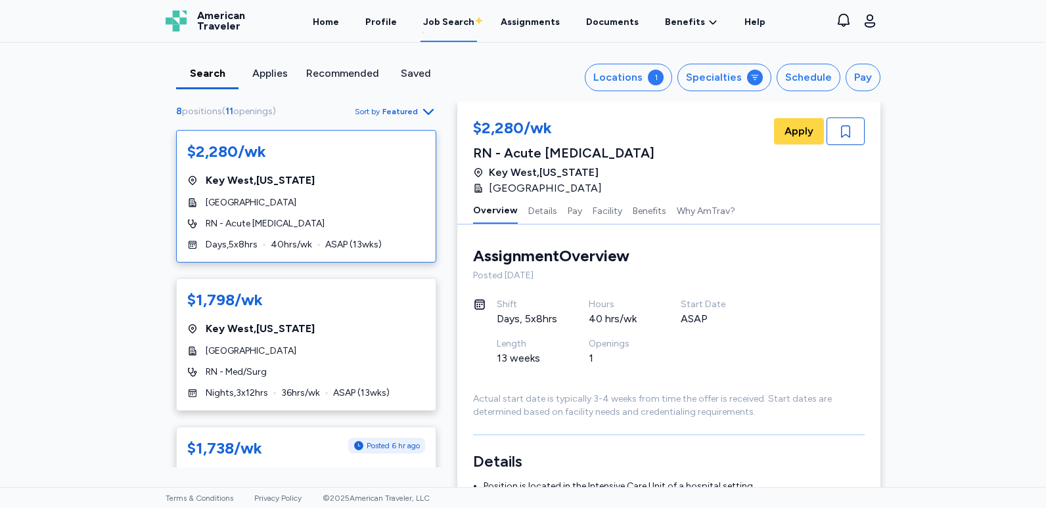
click at [330, 206] on div "Lower Keys Medical Center" at bounding box center [306, 202] width 238 height 13
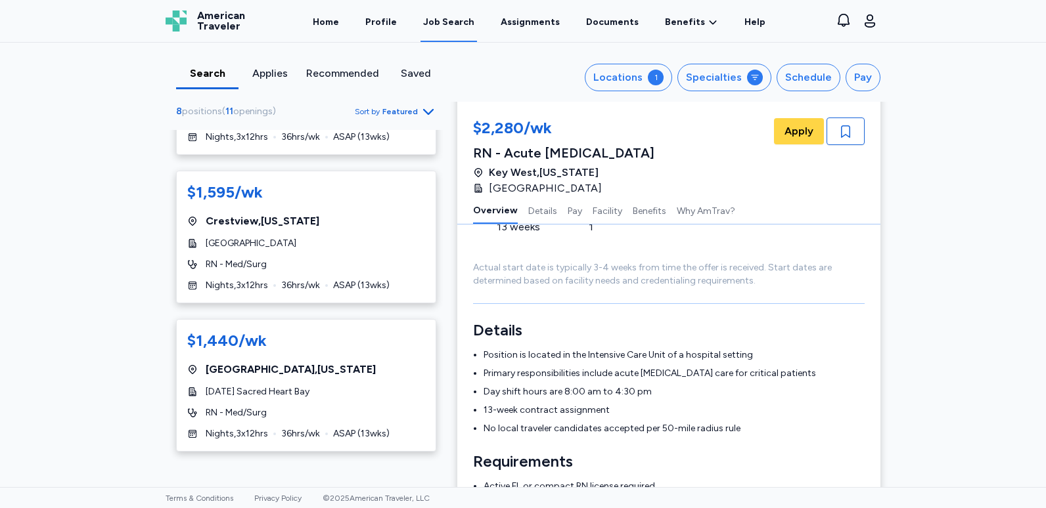
scroll to position [66, 0]
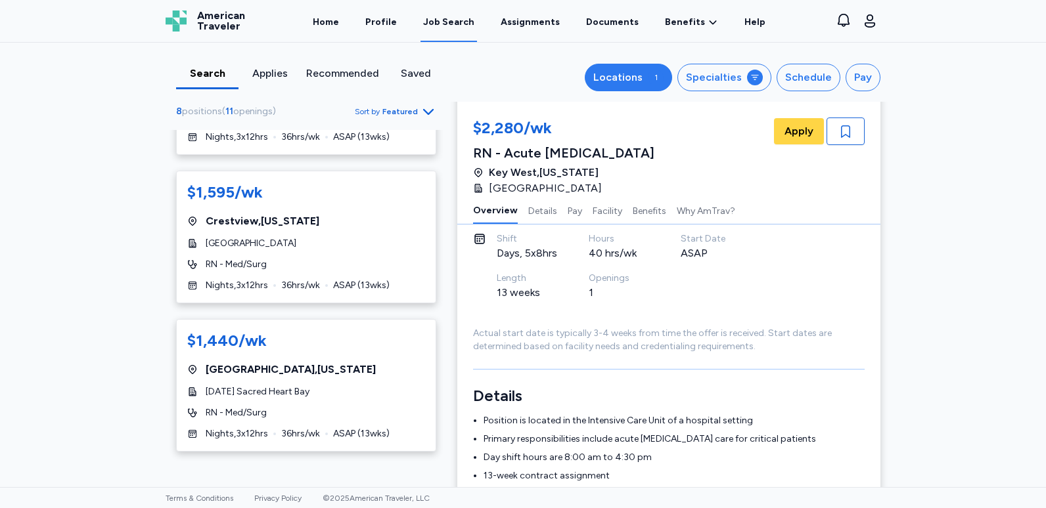
click at [633, 76] on div "Locations" at bounding box center [617, 78] width 49 height 16
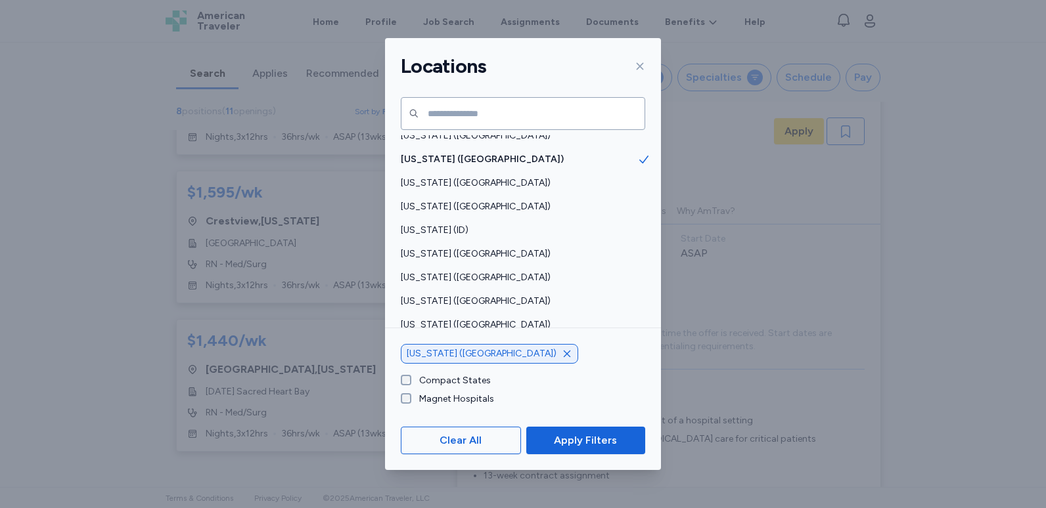
scroll to position [197, 0]
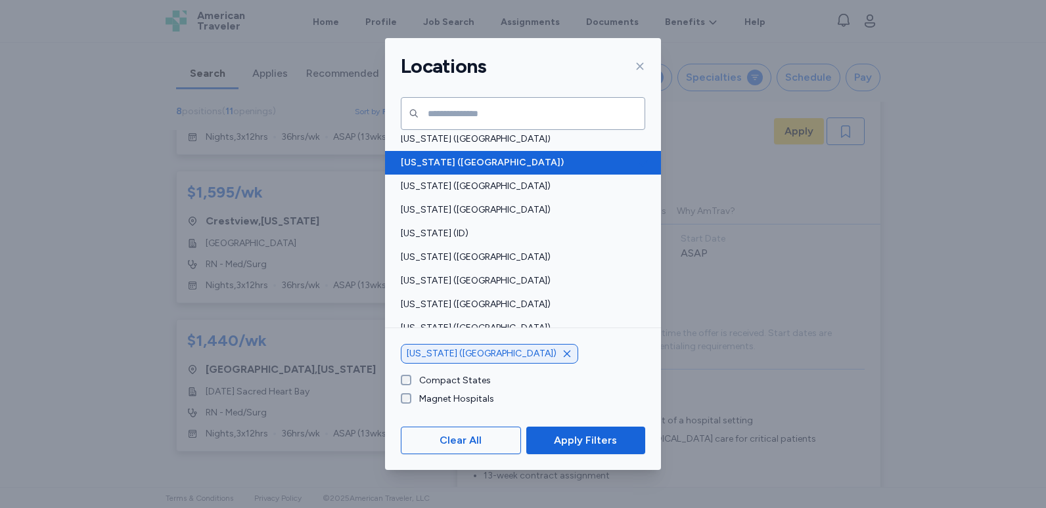
click at [558, 164] on span "Florida (FL)" at bounding box center [519, 162] width 236 height 13
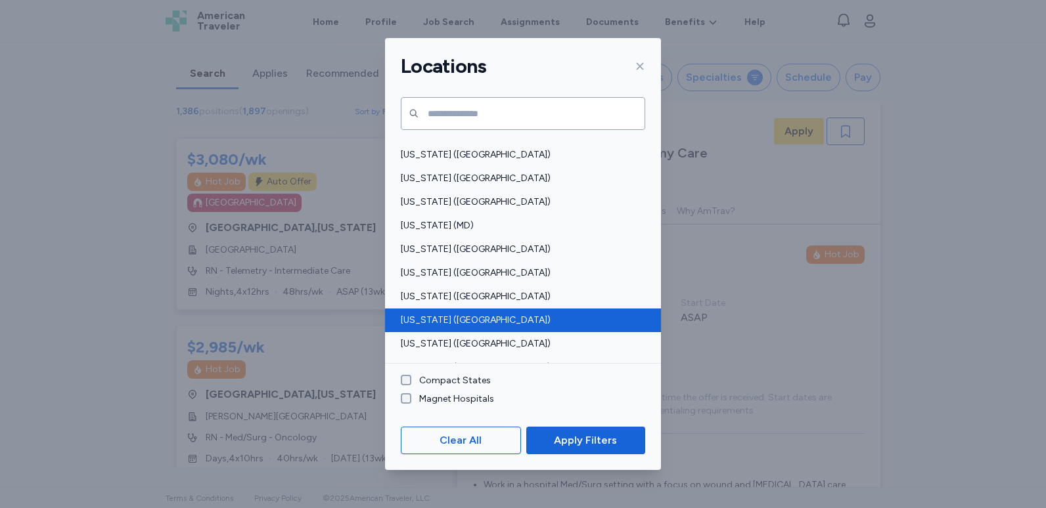
scroll to position [460, 0]
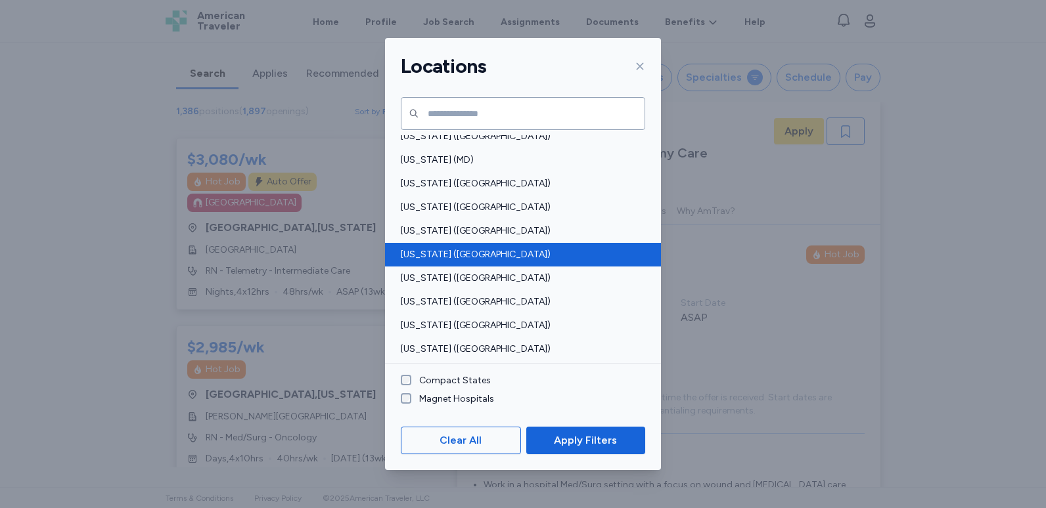
click at [516, 254] on span "Mississippi (MS)" at bounding box center [519, 254] width 236 height 13
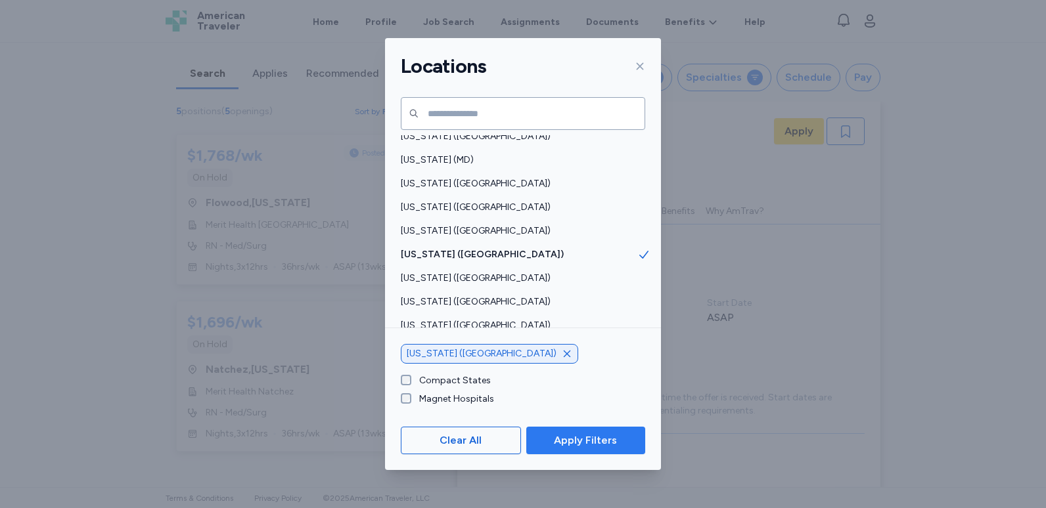
scroll to position [441, 0]
click at [566, 439] on span "Apply Filters" at bounding box center [585, 441] width 63 height 16
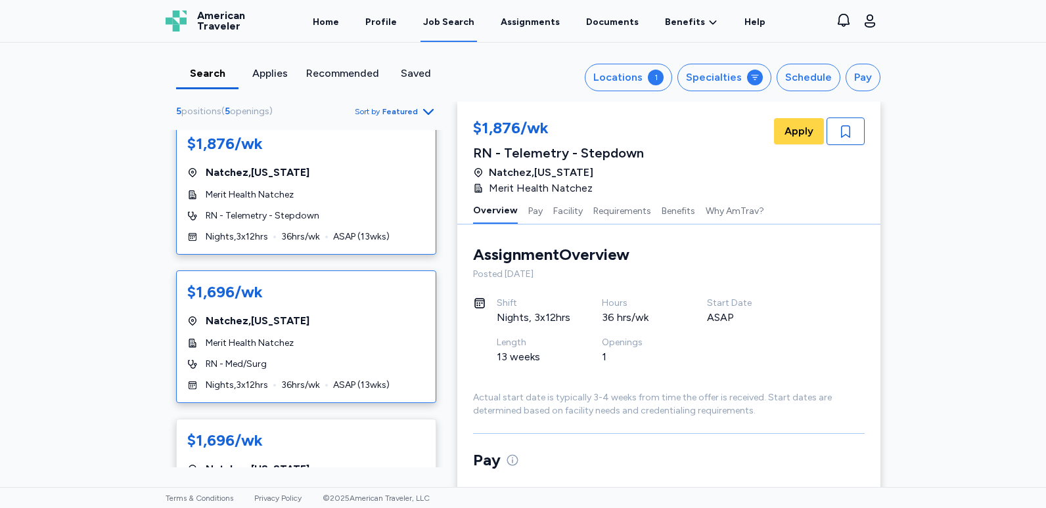
scroll to position [0, 0]
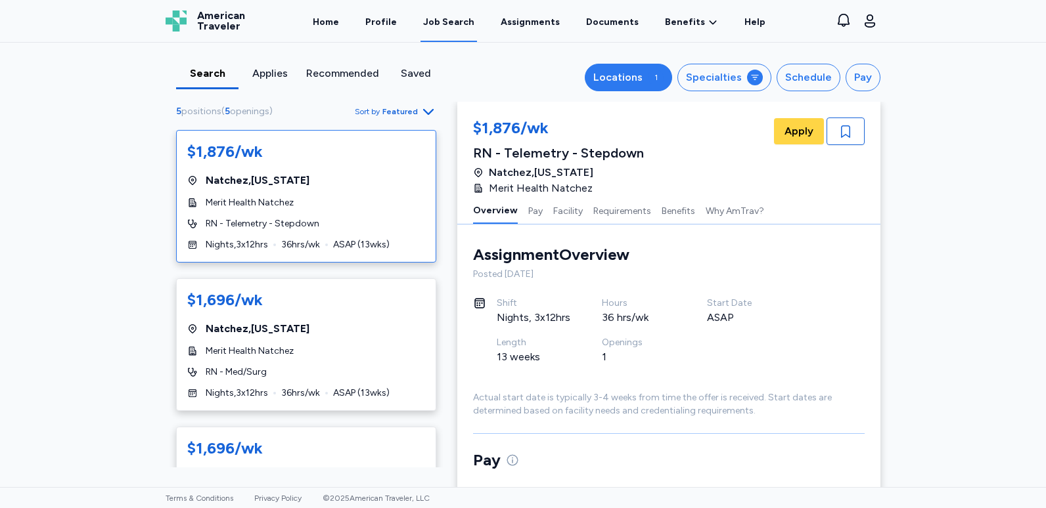
click at [652, 82] on div "1" at bounding box center [656, 78] width 16 height 16
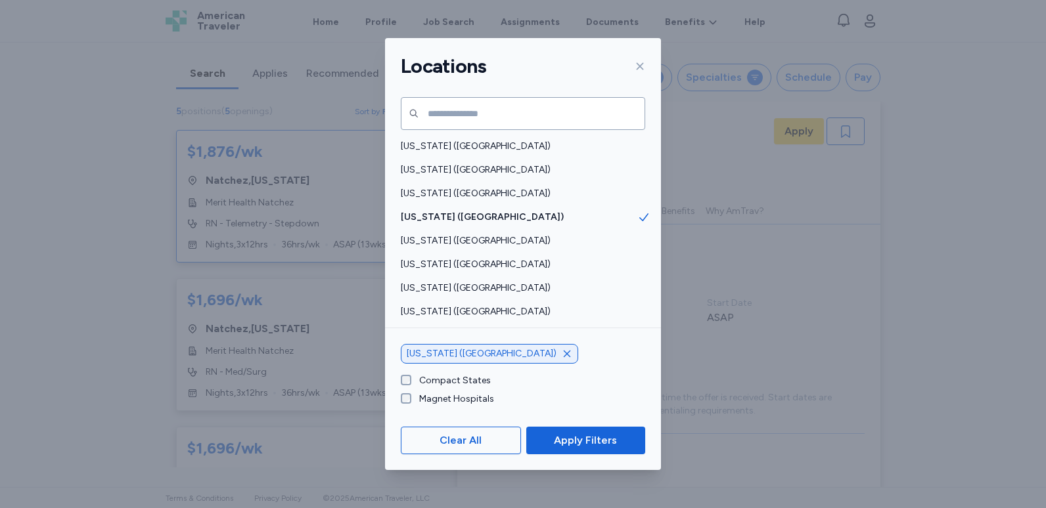
scroll to position [492, 0]
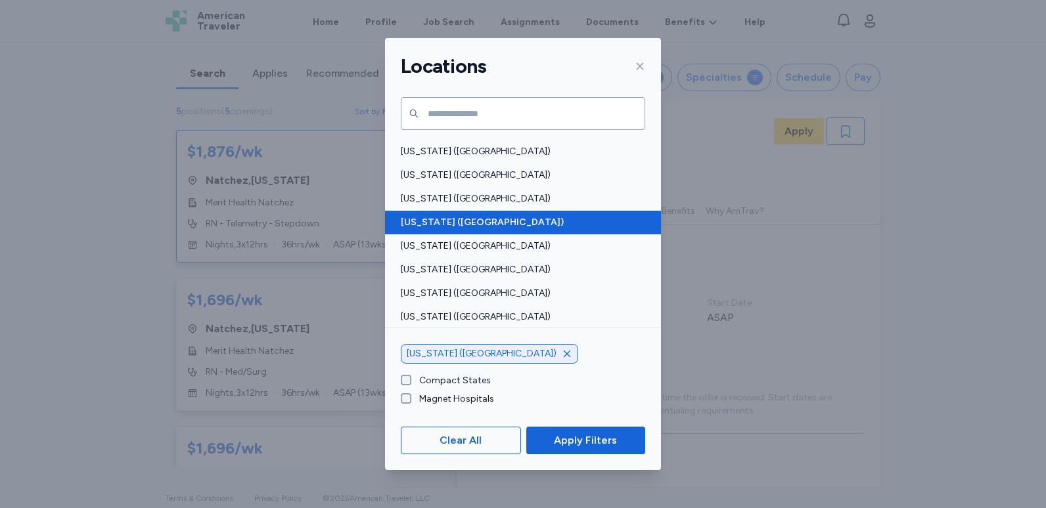
click at [576, 217] on span "Mississippi (MS)" at bounding box center [519, 222] width 236 height 13
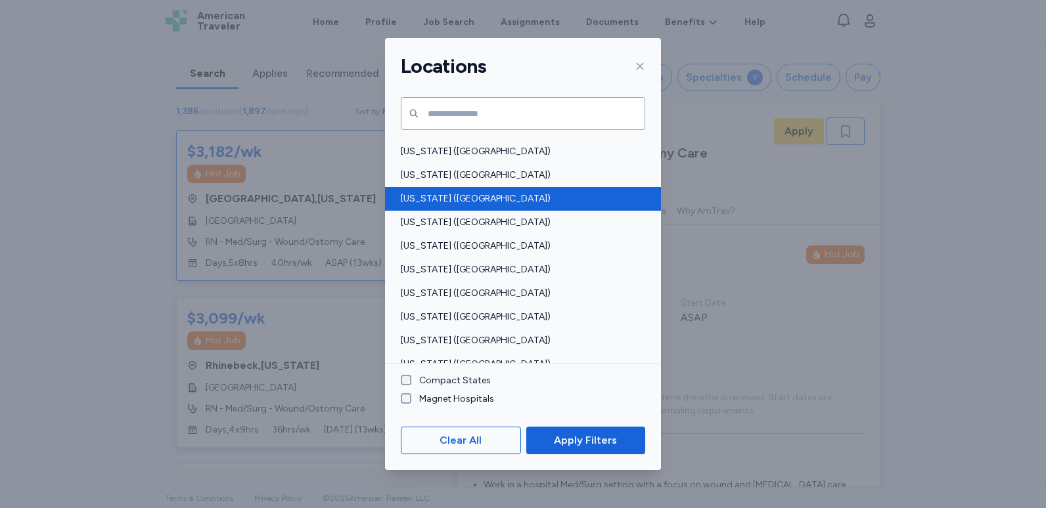
click at [572, 201] on span "Minnesota (MN)" at bounding box center [519, 198] width 236 height 13
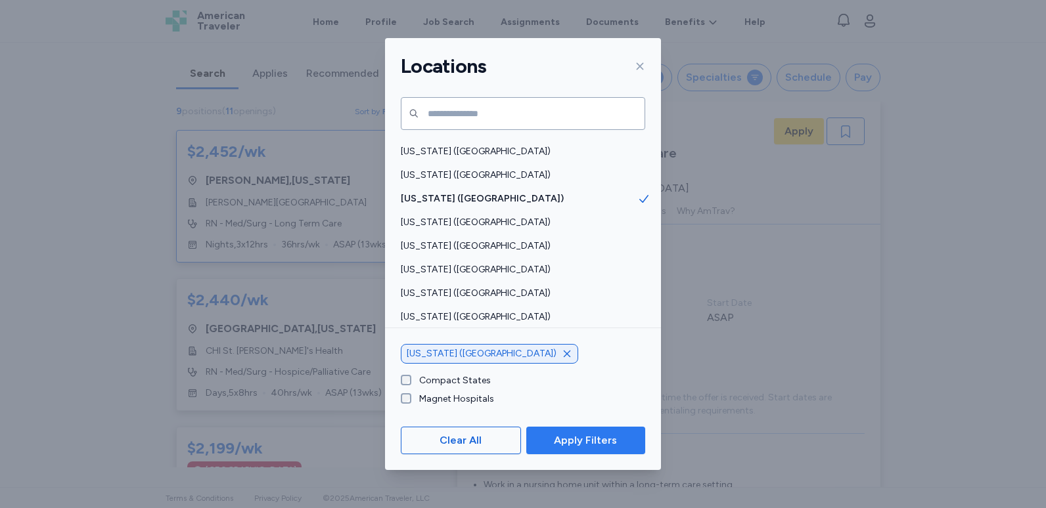
click at [617, 443] on span "Apply Filters" at bounding box center [586, 441] width 98 height 16
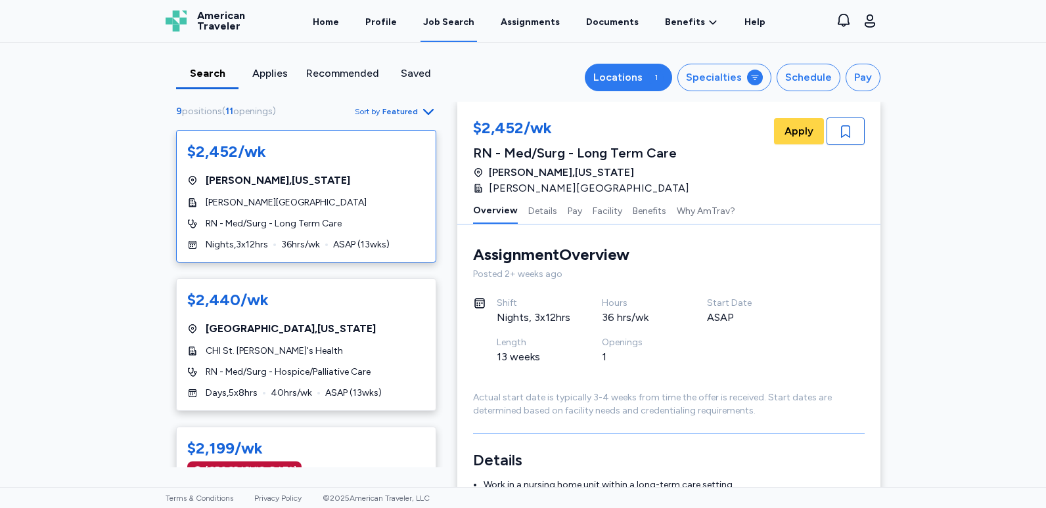
click at [603, 78] on div "Locations" at bounding box center [617, 78] width 49 height 16
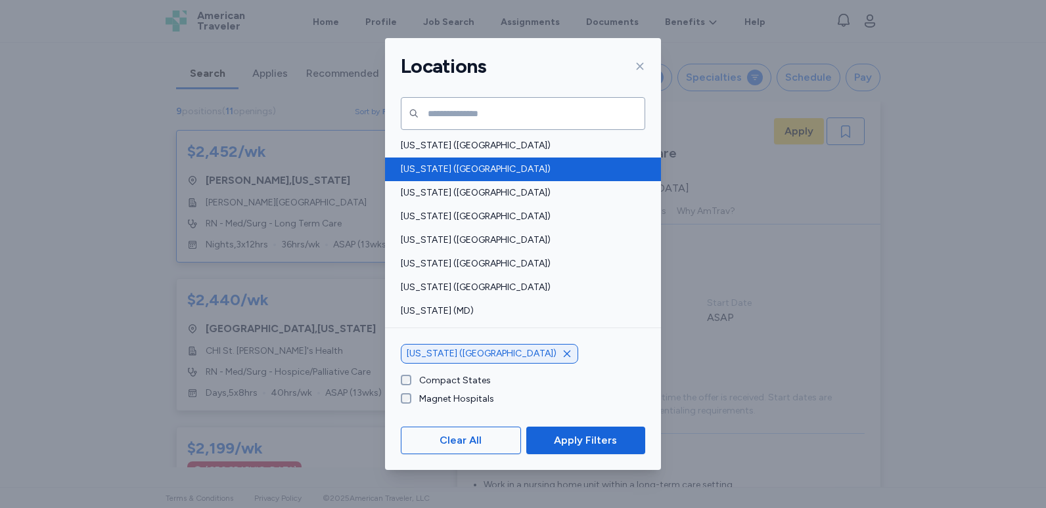
scroll to position [328, 0]
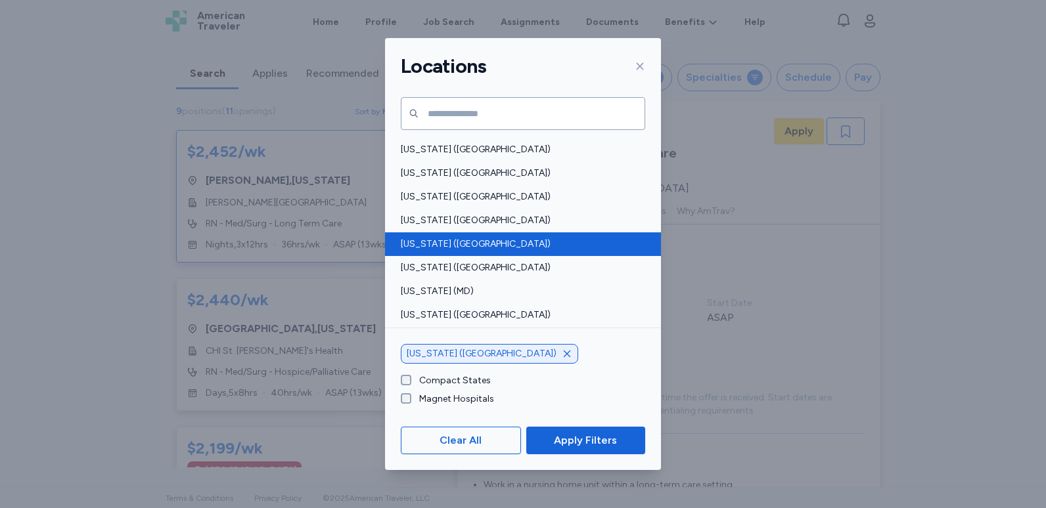
click at [529, 236] on div "Louisiana (LA)" at bounding box center [523, 245] width 276 height 24
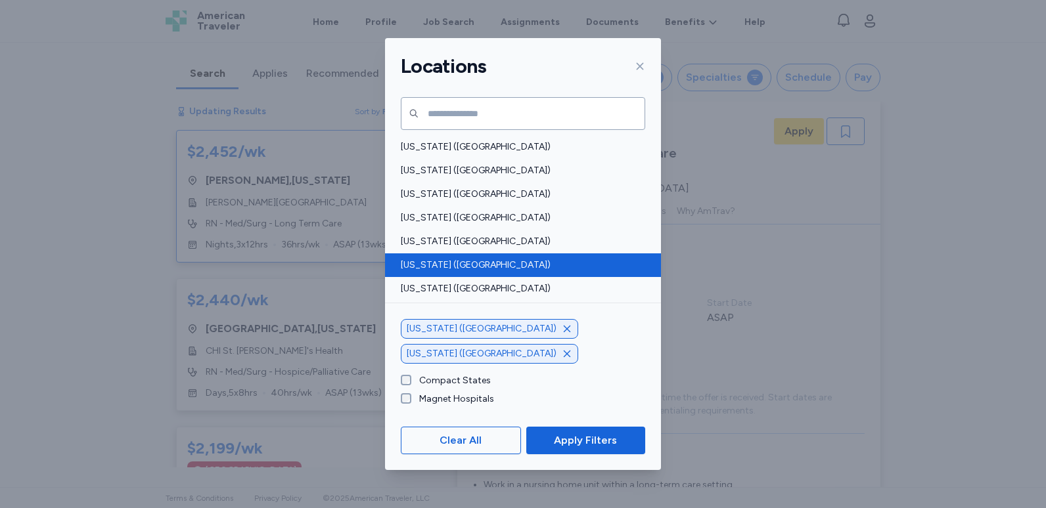
scroll to position [591, 0]
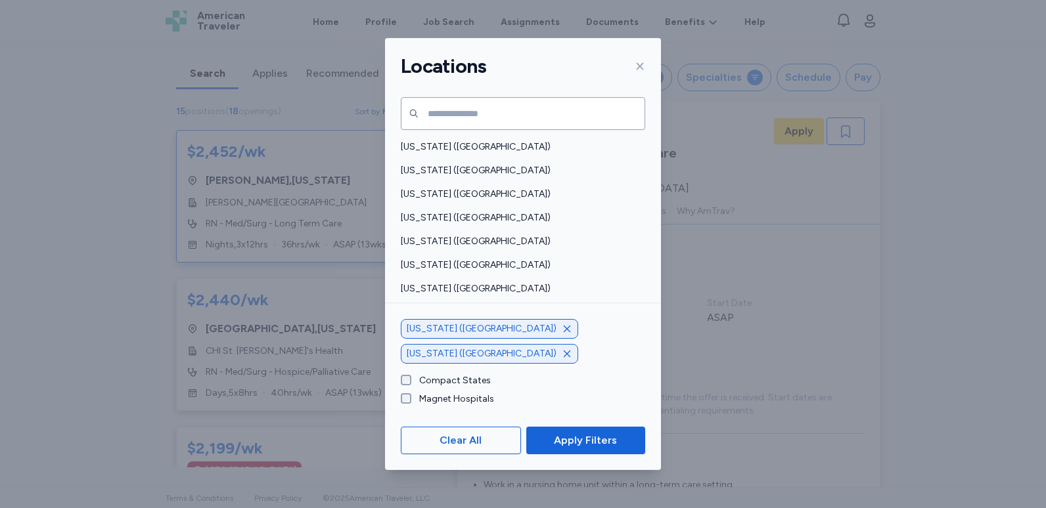
click at [564, 332] on icon "button" at bounding box center [567, 329] width 7 height 7
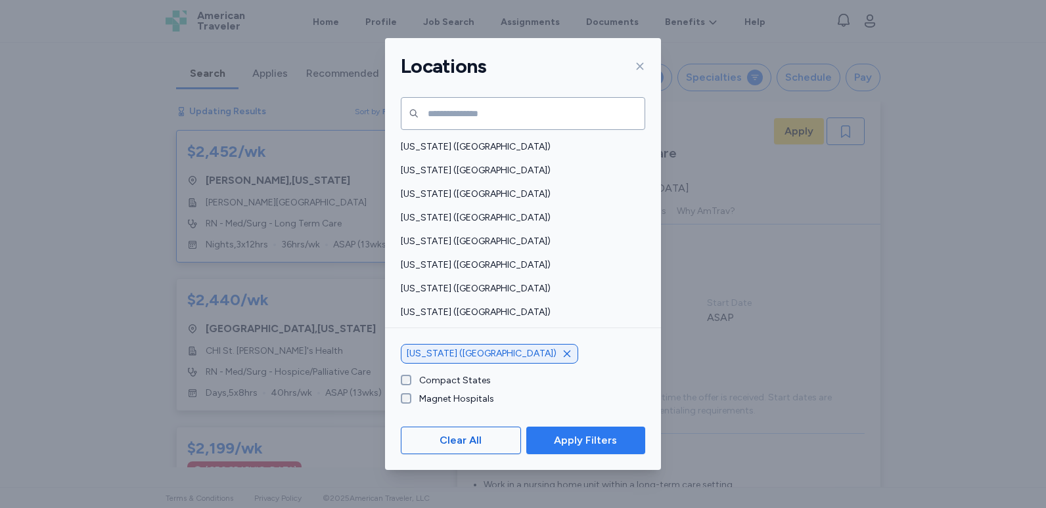
click at [578, 434] on span "Apply Filters" at bounding box center [585, 441] width 63 height 16
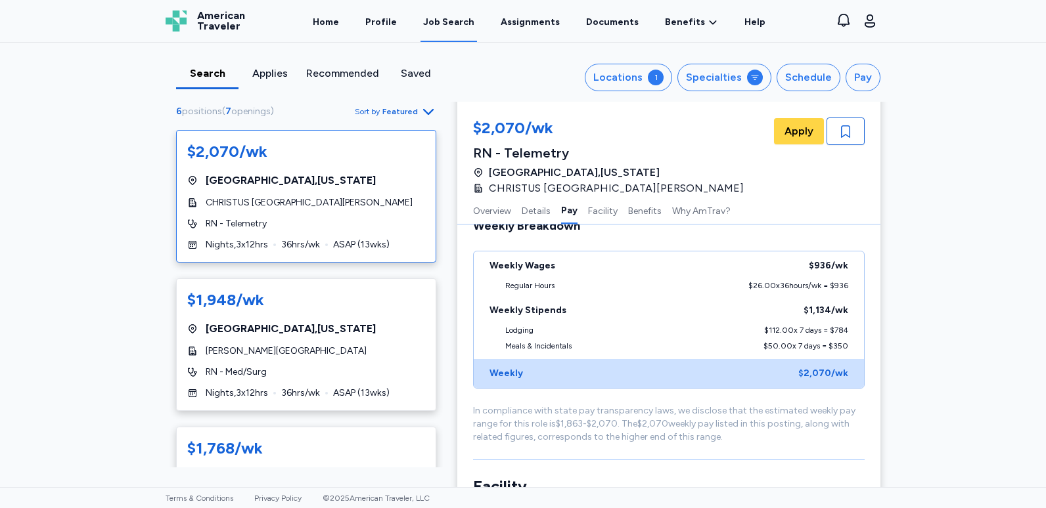
scroll to position [766, 0]
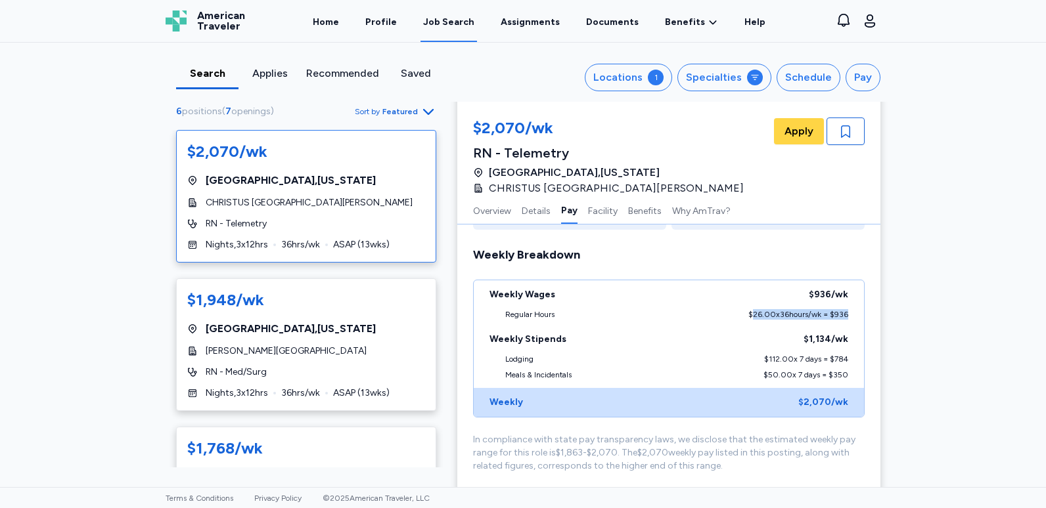
drag, startPoint x: 746, startPoint y: 313, endPoint x: 843, endPoint y: 318, distance: 97.4
click at [843, 318] on div "$26.00 x 36 hours/wk = $936" at bounding box center [798, 314] width 100 height 11
click at [663, 250] on div "Weekly Breakdown" at bounding box center [669, 255] width 392 height 18
click at [344, 336] on div "Lafayette , Louisiana" at bounding box center [306, 329] width 238 height 16
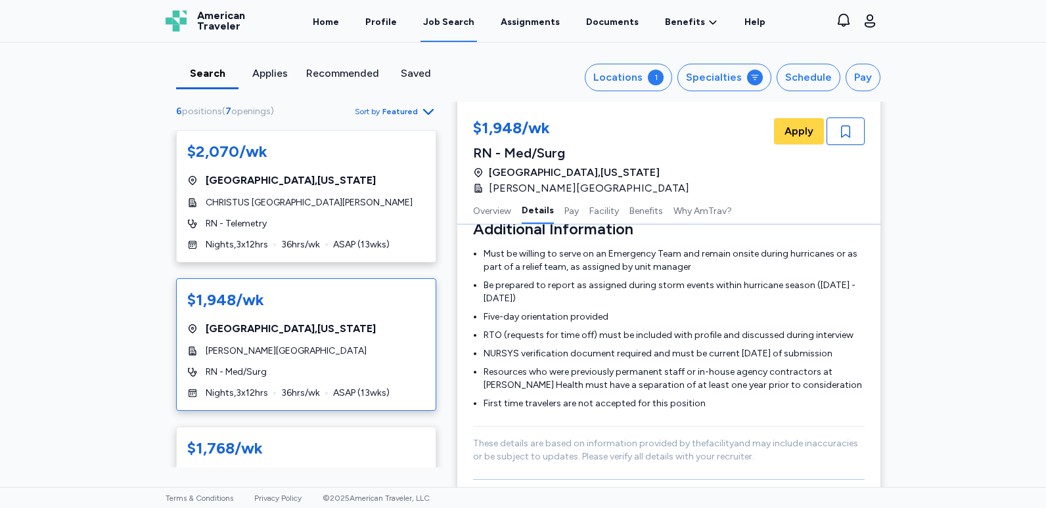
scroll to position [724, 0]
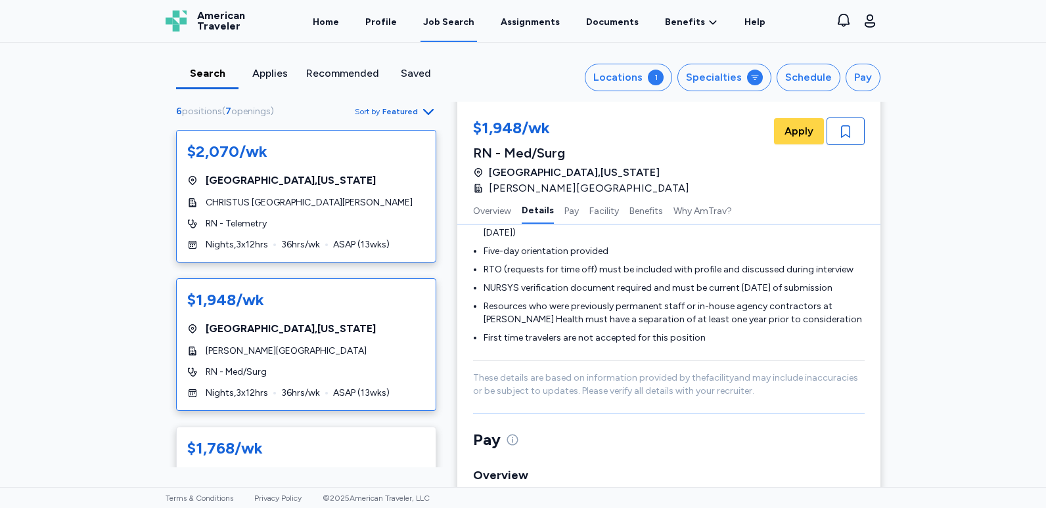
click at [328, 216] on div "$2,070/wk Alexandria , Louisiana CHRISTUS St. Frances Cabrini Hospital RN - Tel…" at bounding box center [306, 196] width 260 height 133
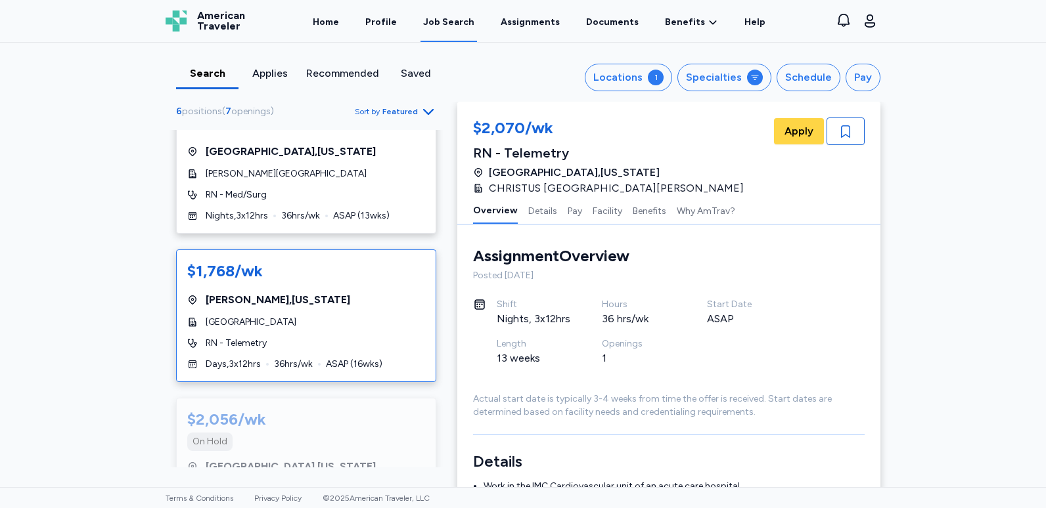
scroll to position [197, 0]
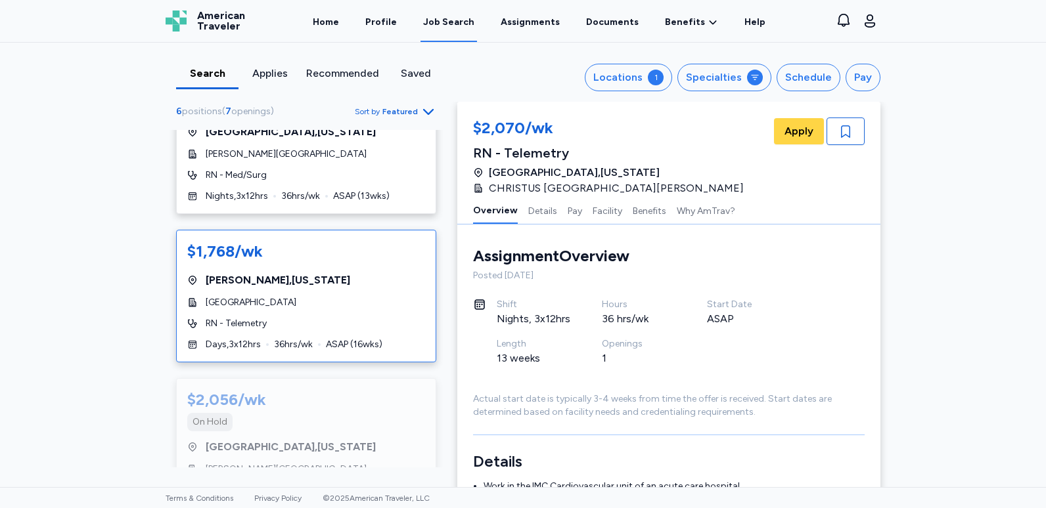
click at [379, 317] on div "$1,768/wk Zachary , Louisiana Lane Regional Medical Center RN - Telemetry Days …" at bounding box center [306, 296] width 260 height 133
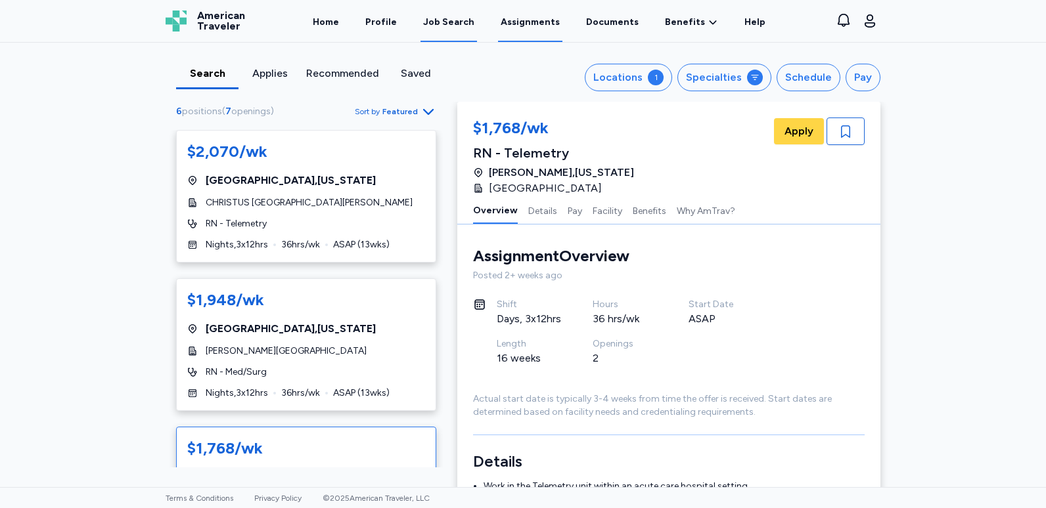
click at [519, 17] on link "Assignments" at bounding box center [530, 21] width 64 height 41
